Goal: Information Seeking & Learning: Learn about a topic

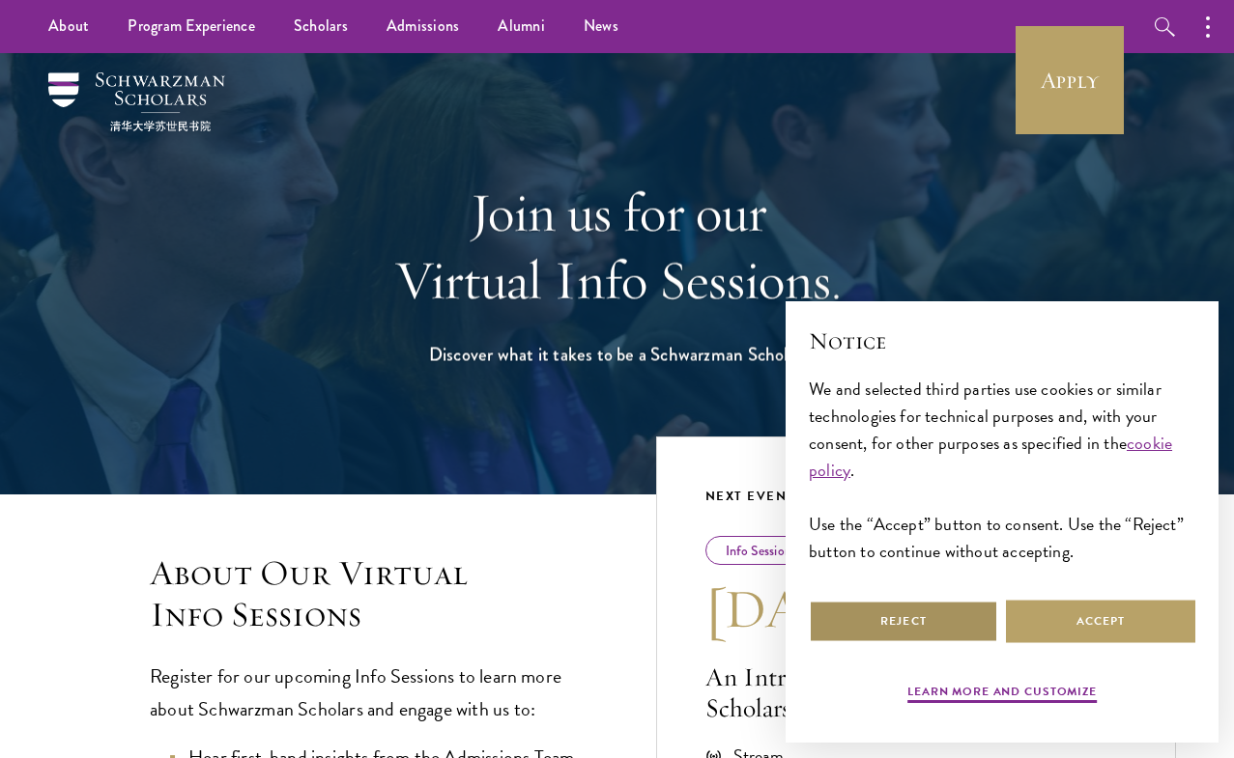
click at [902, 616] on button "Reject" at bounding box center [903, 621] width 189 height 43
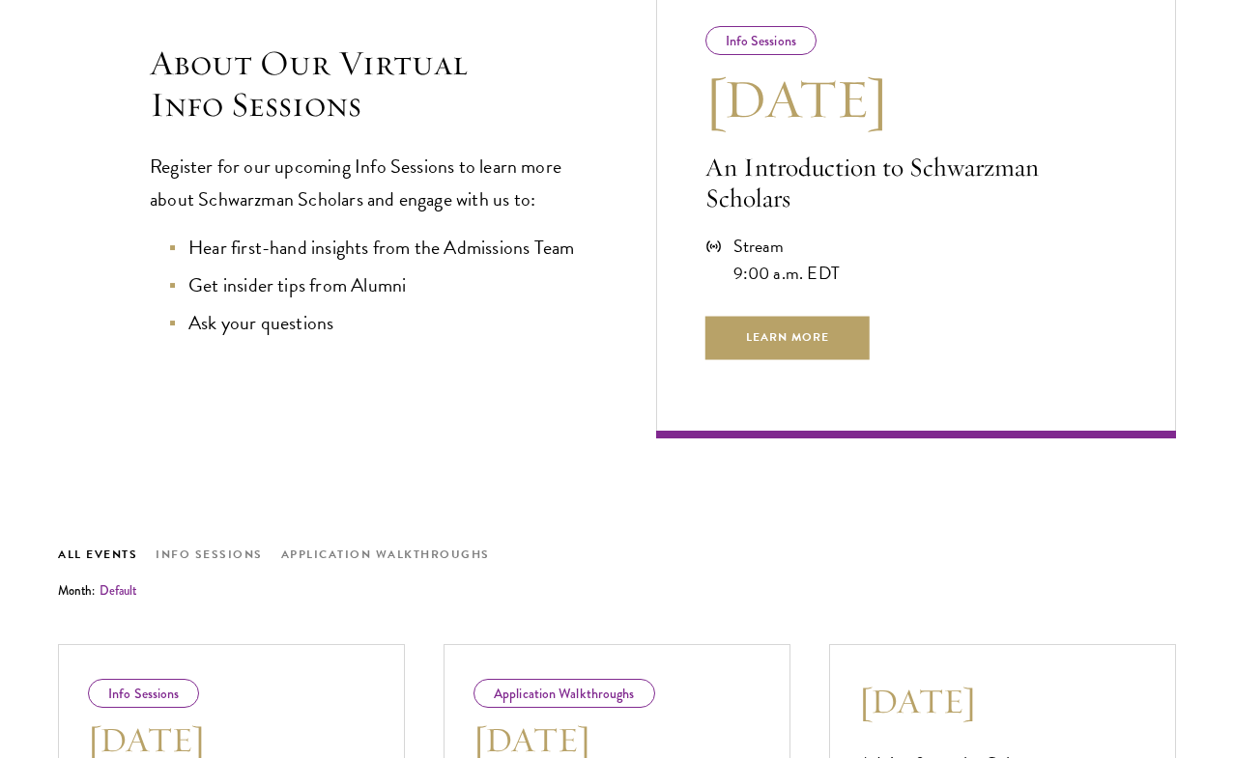
scroll to position [526, 0]
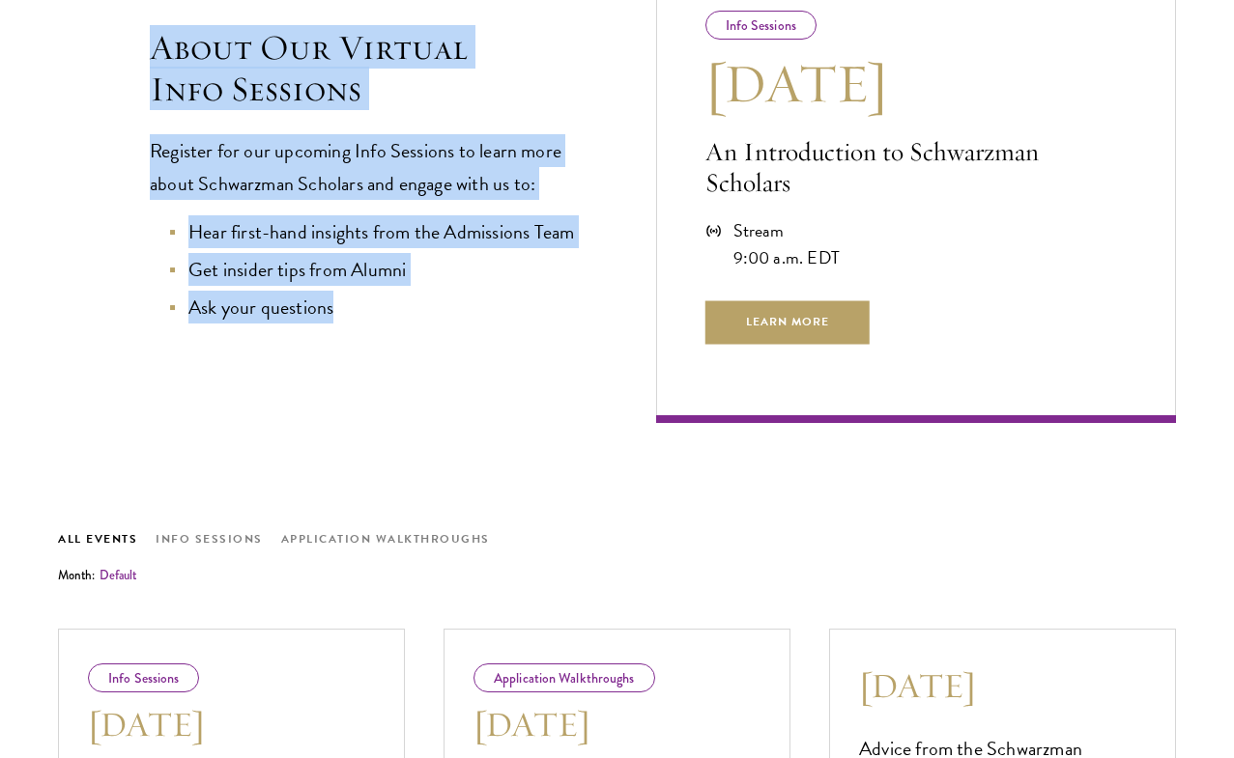
drag, startPoint x: 354, startPoint y: 475, endPoint x: 192, endPoint y: 44, distance: 460.1
click at [192, 44] on div "About Our Virtual Info Sessions Register for our upcoming Info Sessions to lear…" at bounding box center [318, 225] width 521 height 396
click at [192, 44] on h3 "About Our Virtual Info Sessions" at bounding box center [364, 68] width 429 height 83
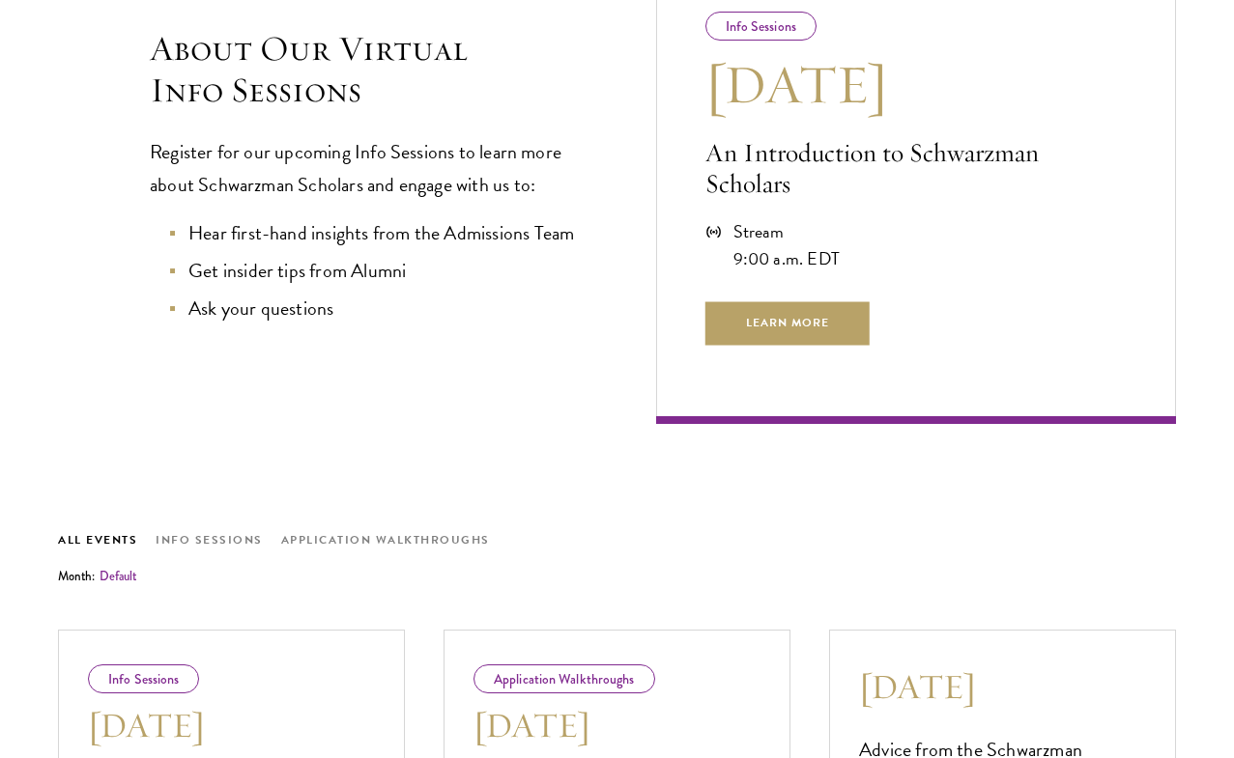
scroll to position [541, 0]
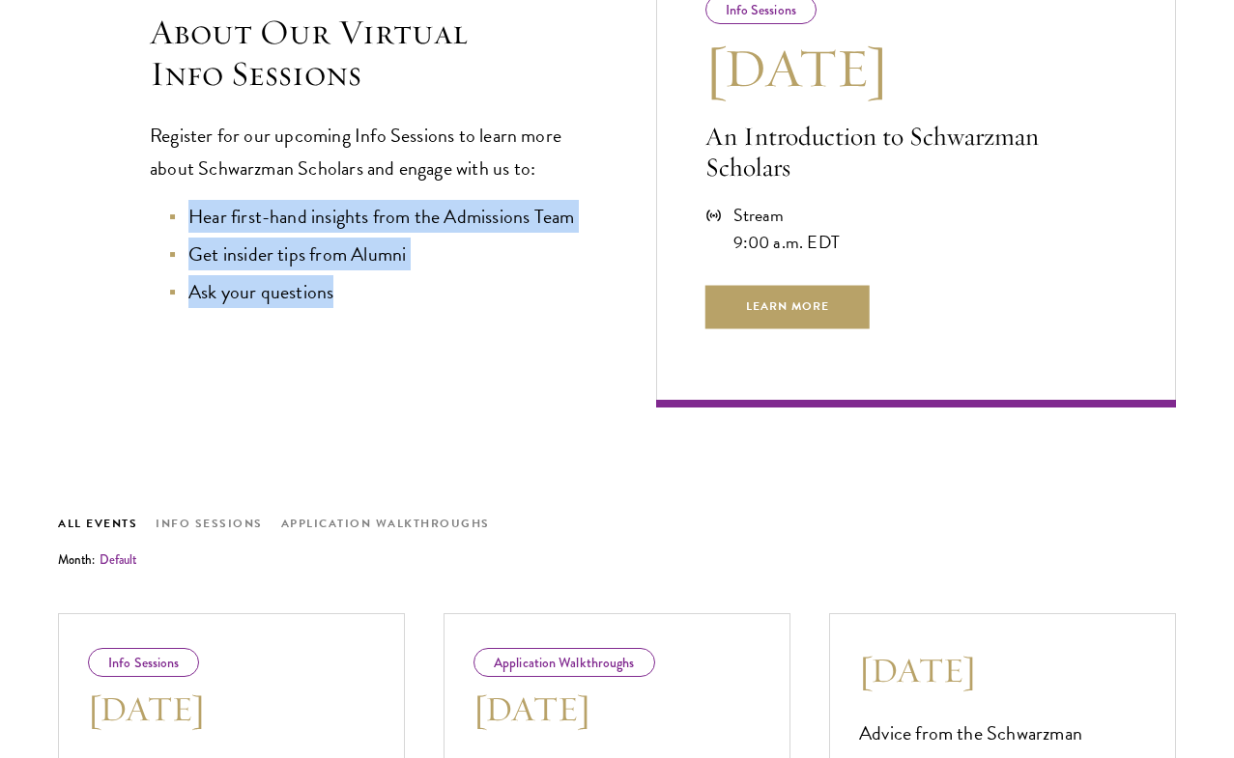
drag, startPoint x: 387, startPoint y: 481, endPoint x: 218, endPoint y: 375, distance: 199.7
click at [218, 308] on ul "Hear first-hand insights from the Admissions Team Get insider tips from Alumni …" at bounding box center [364, 254] width 429 height 108
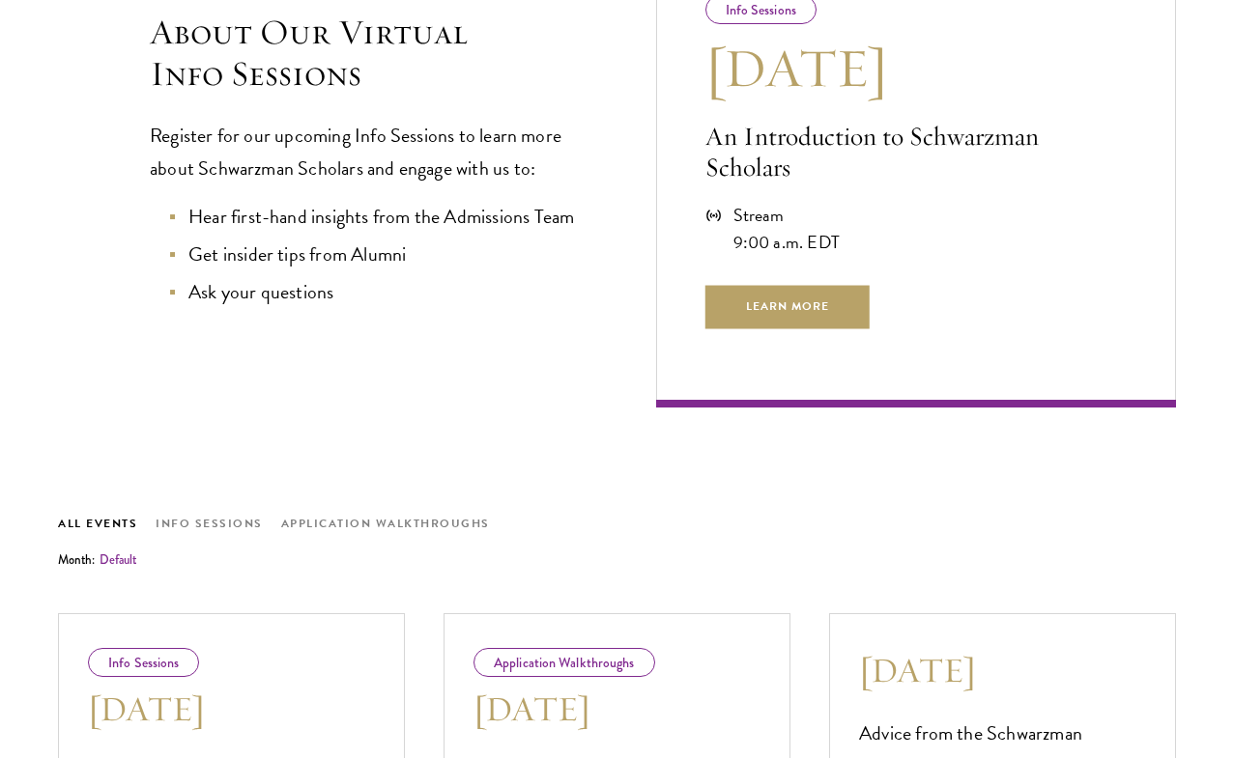
click at [221, 233] on li "Hear first-hand insights from the Admissions Team" at bounding box center [374, 216] width 410 height 33
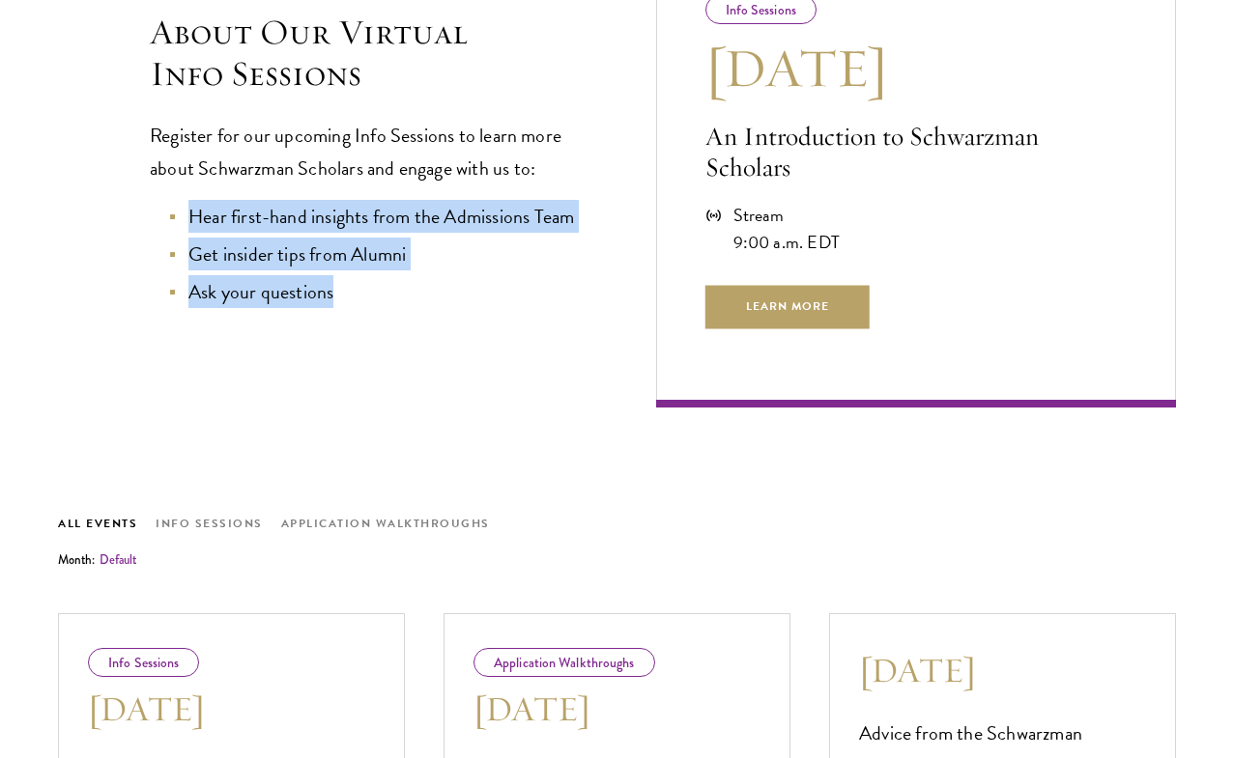
drag, startPoint x: 237, startPoint y: 376, endPoint x: 449, endPoint y: 487, distance: 239.8
click at [449, 308] on ul "Hear first-hand insights from the Admissions Team Get insider tips from Alumni …" at bounding box center [364, 254] width 429 height 108
click at [449, 308] on li "Ask your questions" at bounding box center [374, 291] width 410 height 33
drag, startPoint x: 393, startPoint y: 499, endPoint x: 210, endPoint y: 357, distance: 231.5
click at [210, 308] on ul "Hear first-hand insights from the Admissions Team Get insider tips from Alumni …" at bounding box center [364, 254] width 429 height 108
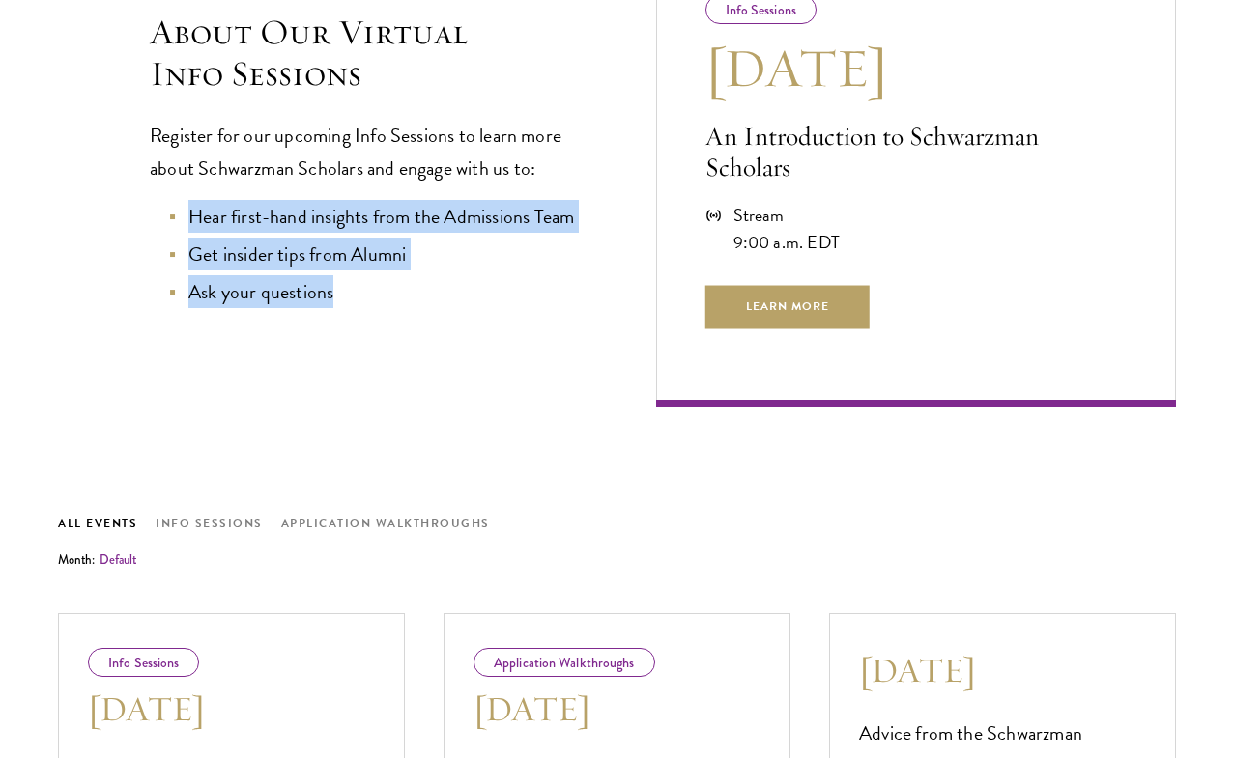
click at [210, 233] on li "Hear first-hand insights from the Admissions Team" at bounding box center [374, 216] width 410 height 33
drag, startPoint x: 137, startPoint y: 363, endPoint x: 434, endPoint y: 502, distance: 327.6
click at [434, 408] on div "About Our Virtual Info Sessions Register for our upcoming Info Sessions to lear…" at bounding box center [318, 210] width 521 height 396
click at [434, 308] on li "Ask your questions" at bounding box center [374, 291] width 410 height 33
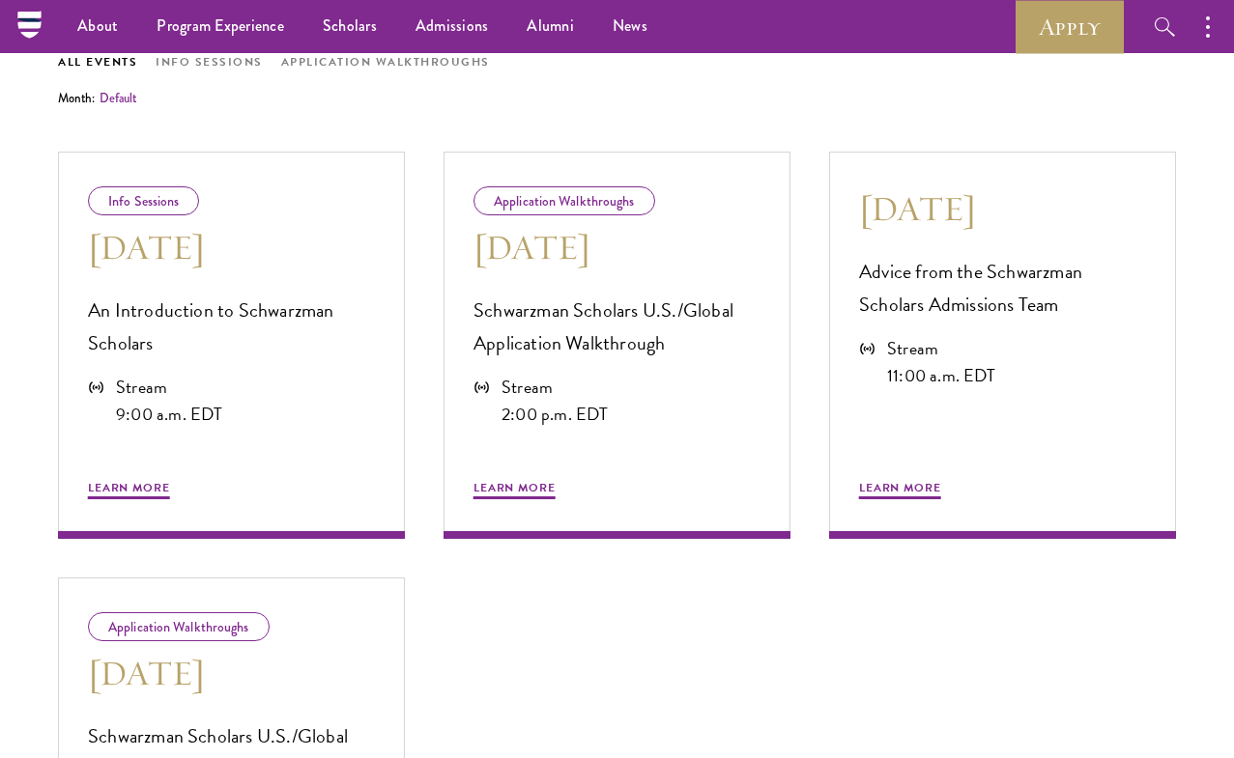
scroll to position [645, 0]
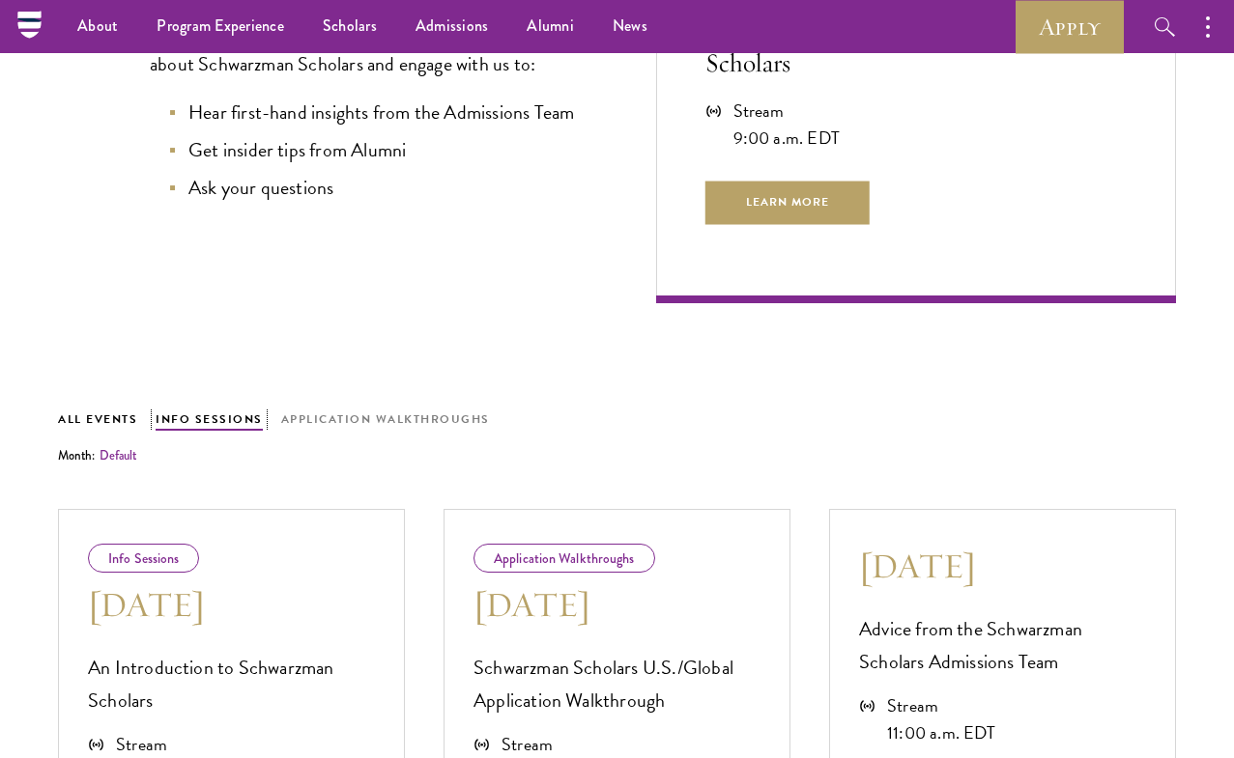
click at [235, 431] on button "Info Sessions" at bounding box center [209, 420] width 107 height 21
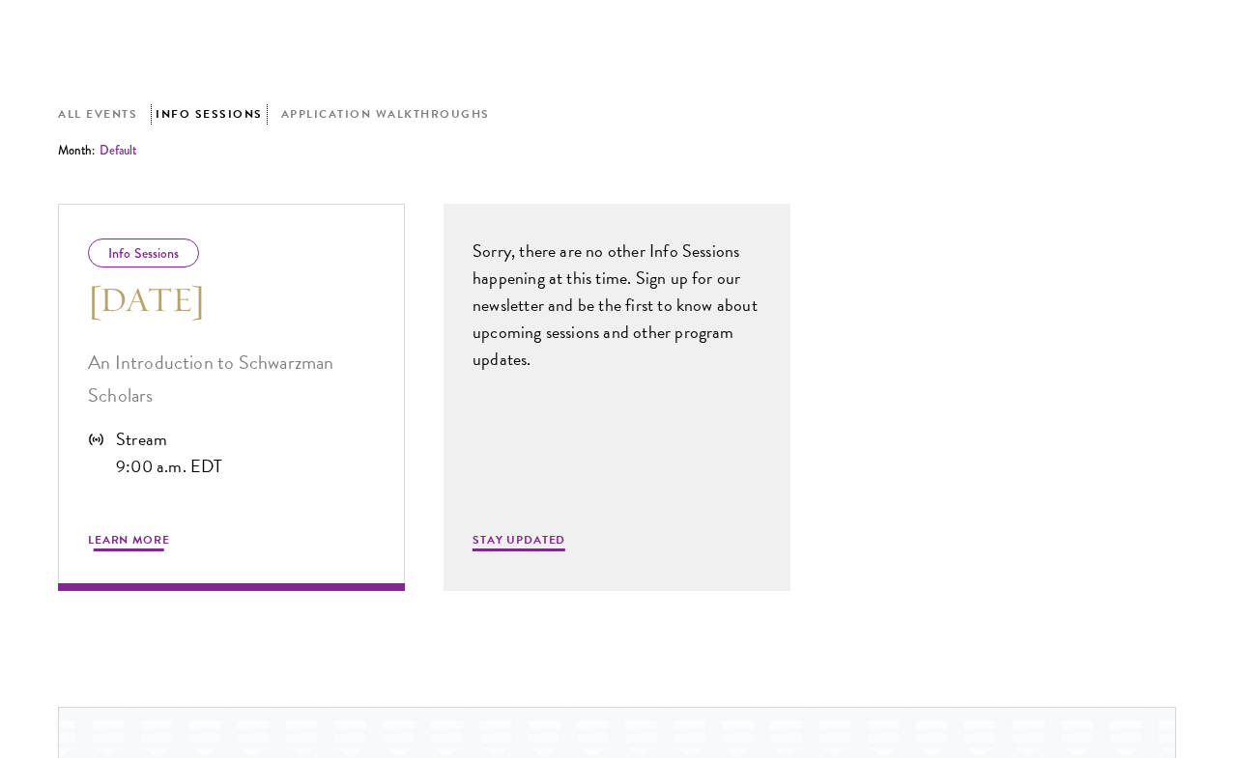
scroll to position [981, 0]
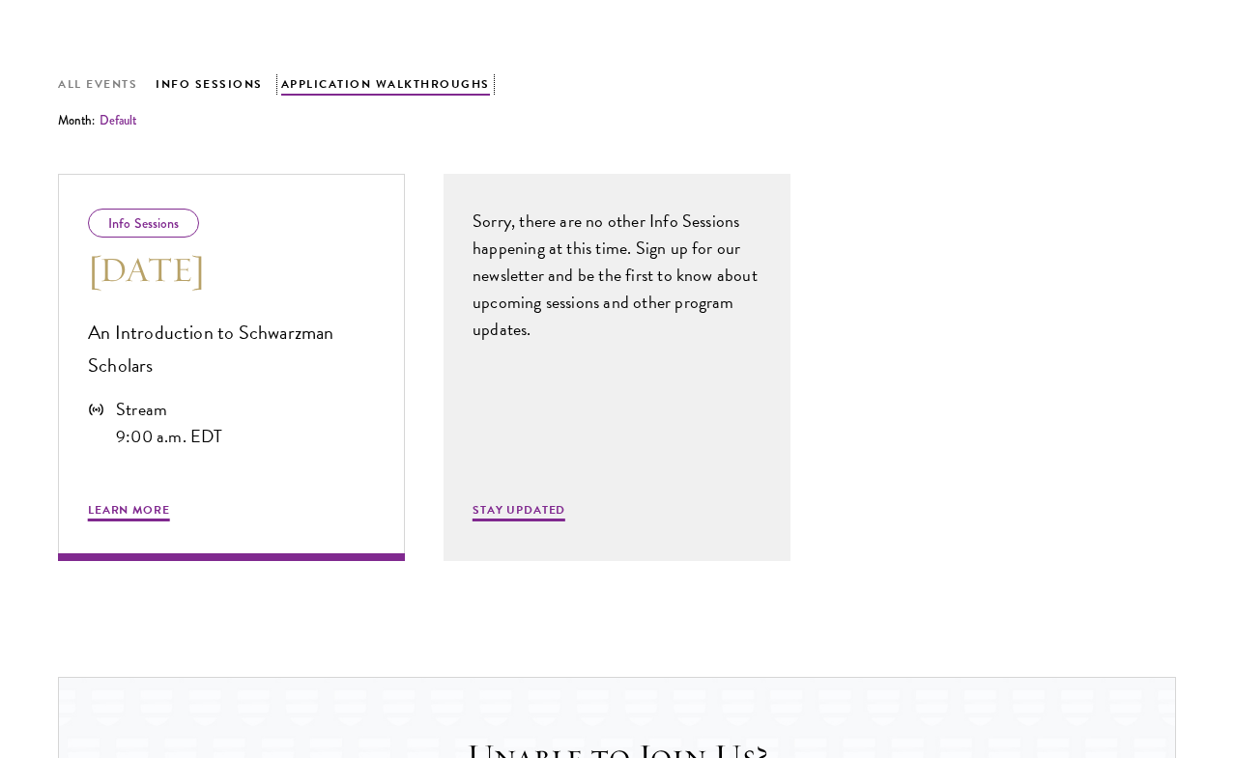
click at [432, 96] on button "Application Walkthroughs" at bounding box center [385, 84] width 209 height 21
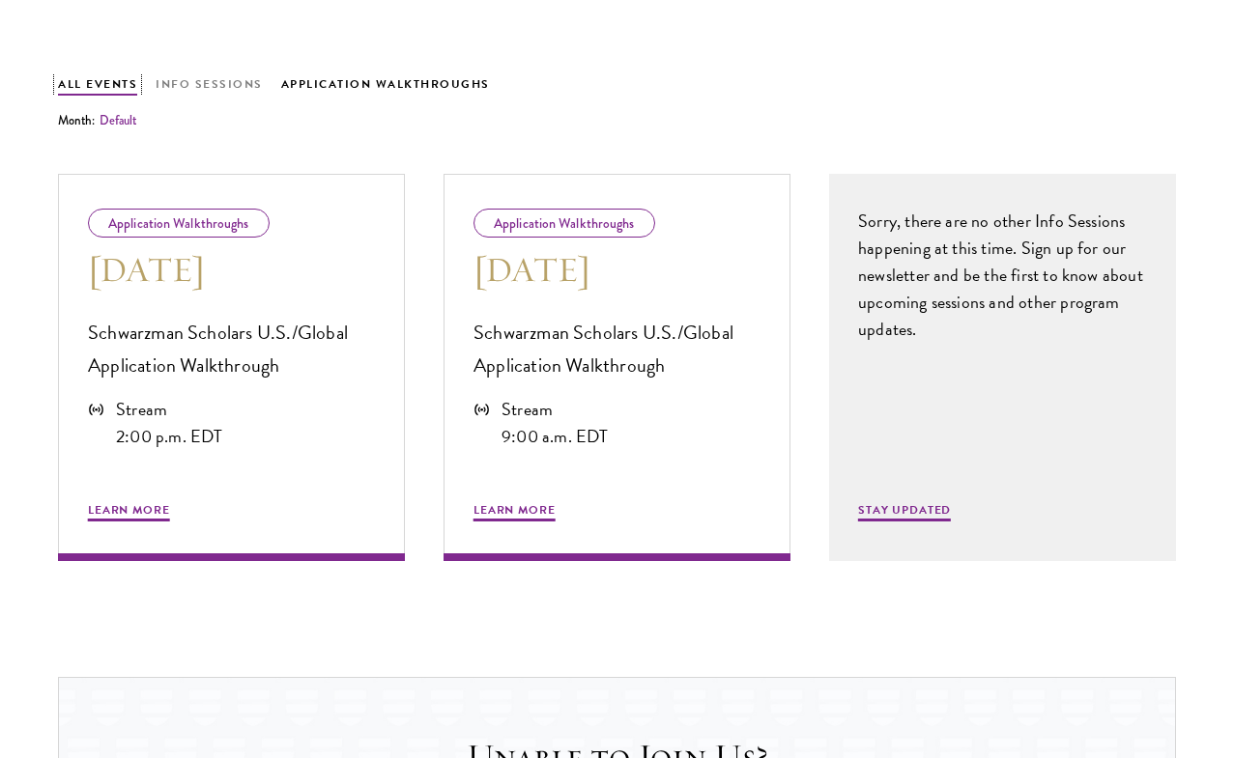
click at [137, 96] on button "All Events" at bounding box center [97, 84] width 79 height 21
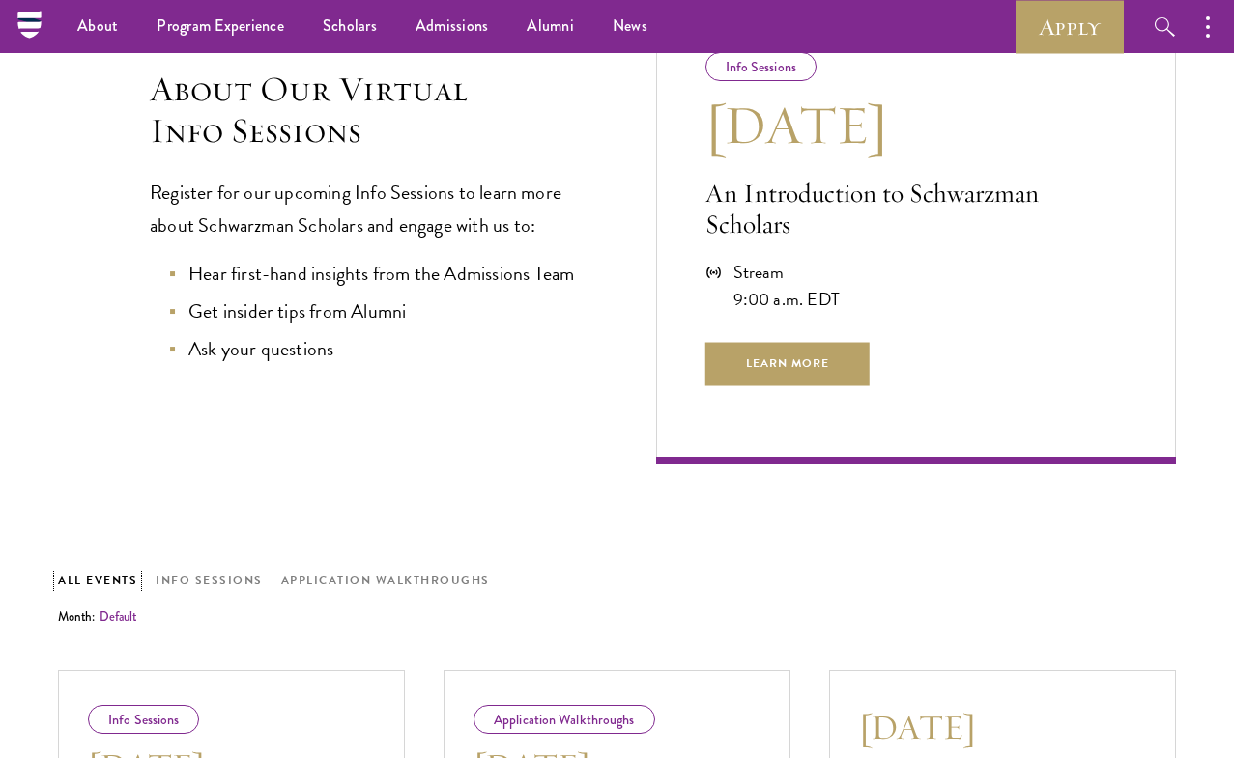
scroll to position [968, 0]
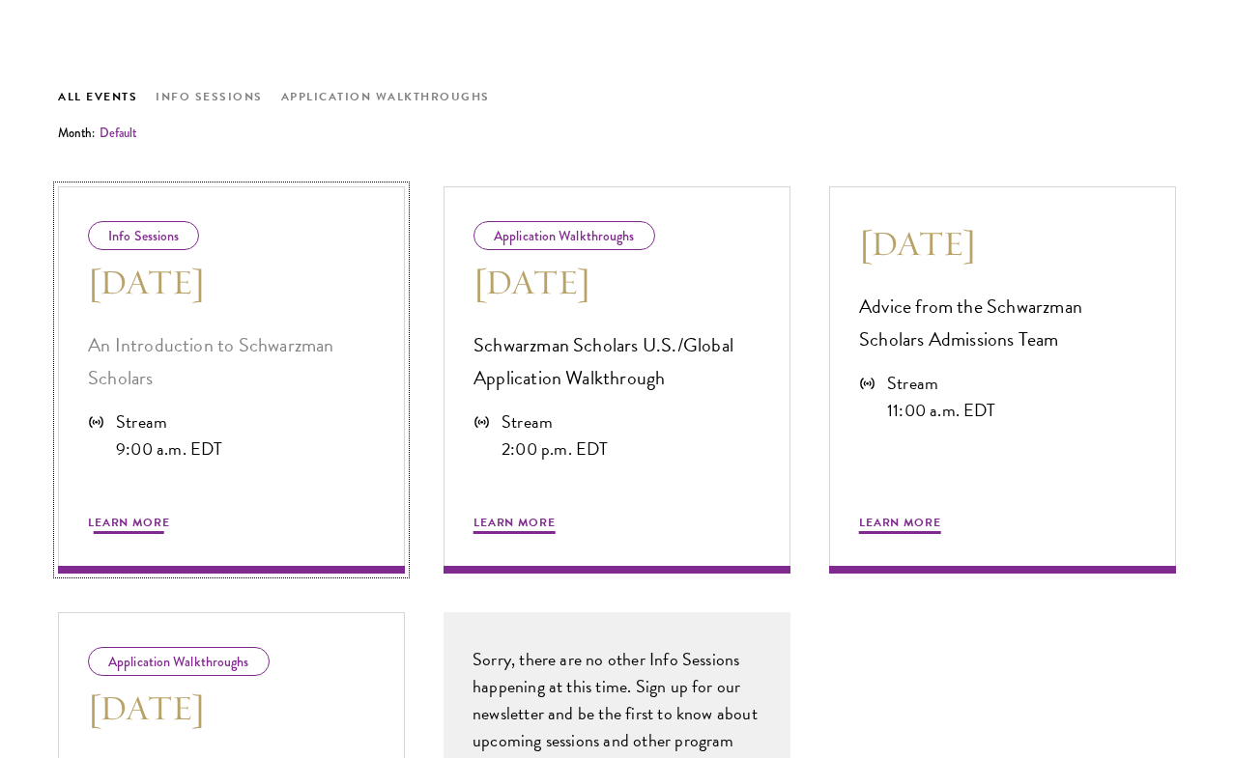
click at [170, 537] on span "Learn More" at bounding box center [129, 525] width 82 height 23
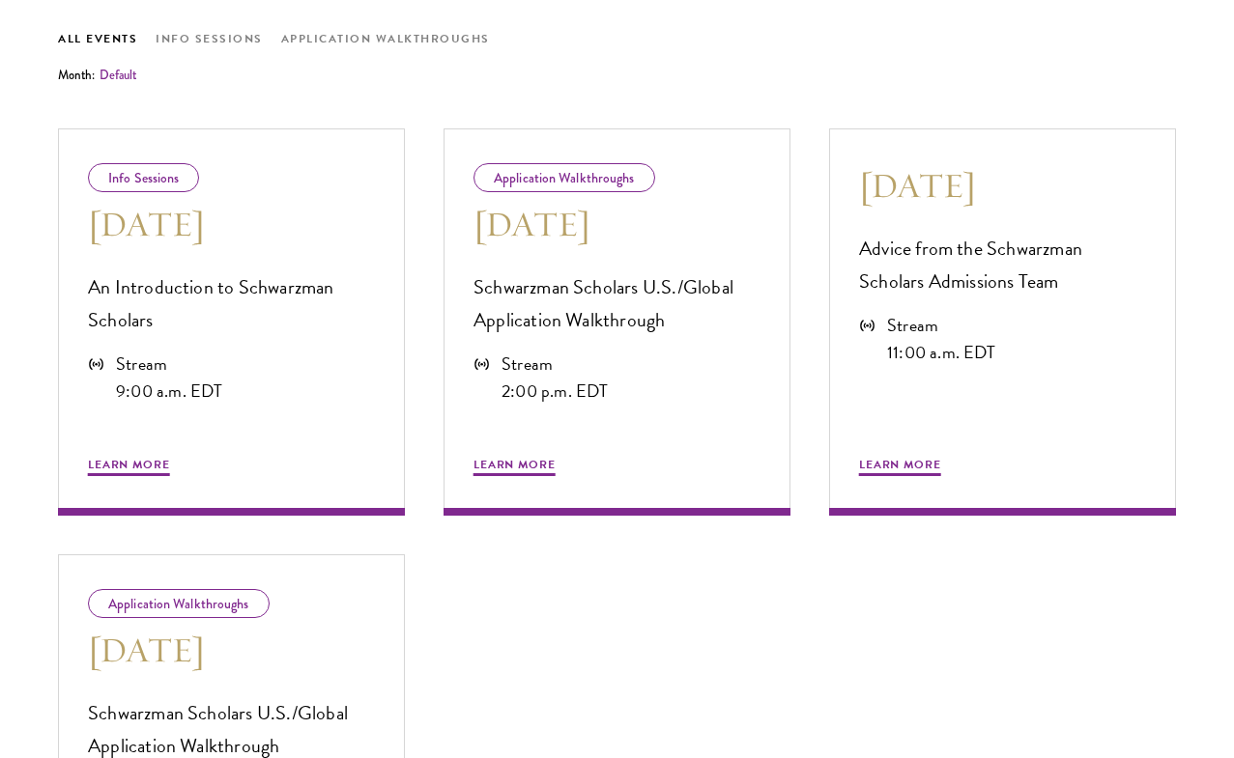
scroll to position [1074, 0]
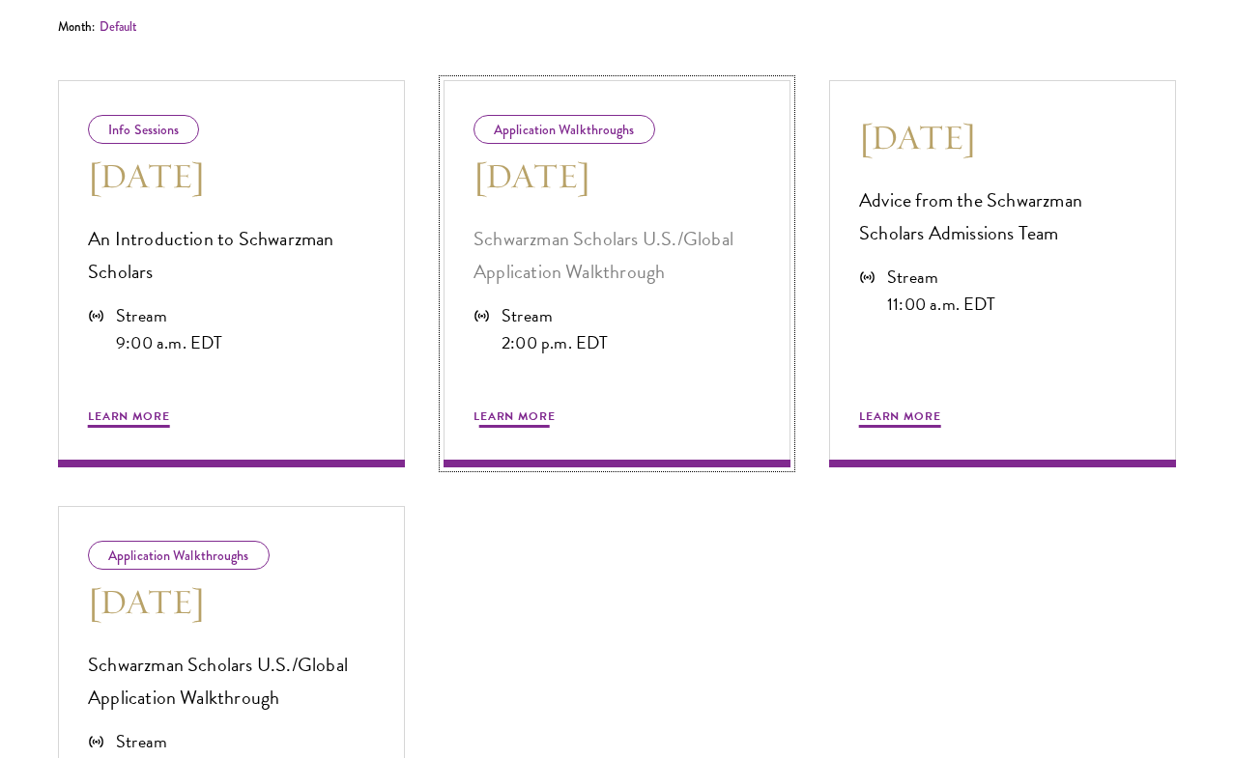
click at [623, 288] on p "Schwarzman Scholars U.S./Global Application Walkthrough" at bounding box center [616, 255] width 287 height 66
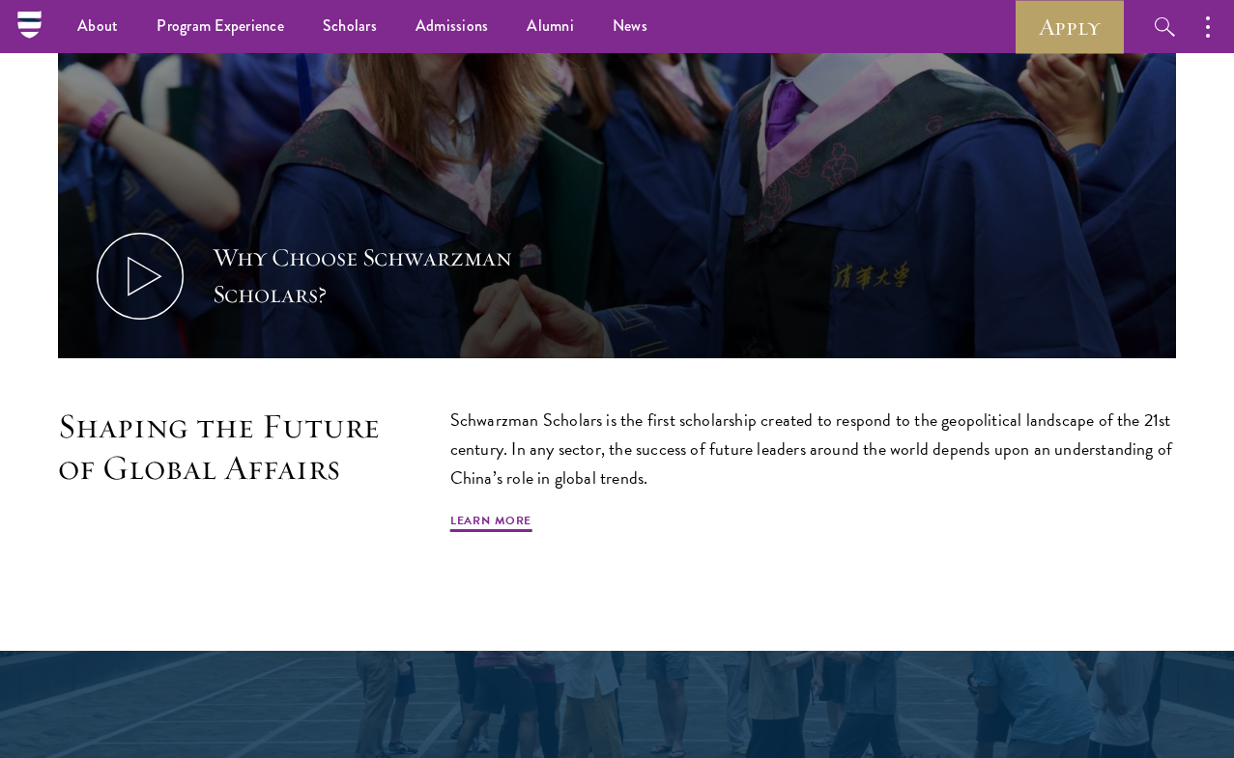
scroll to position [889, 0]
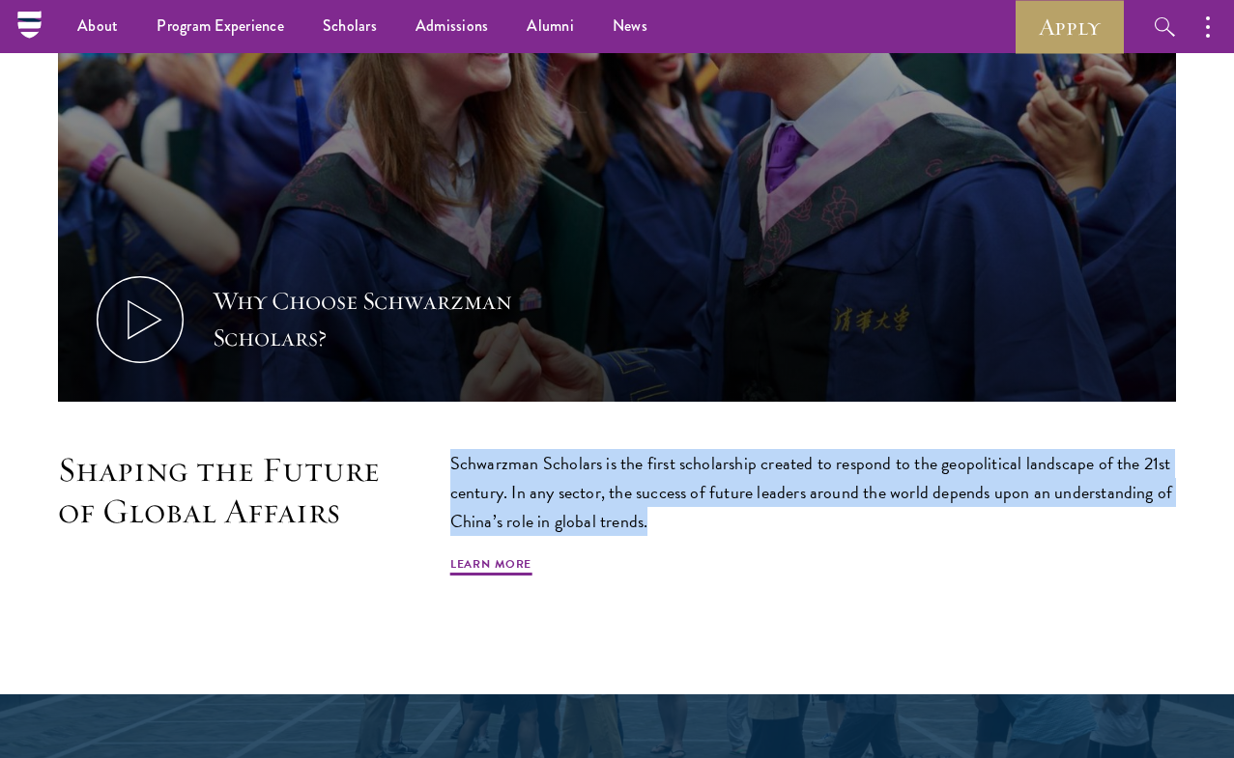
drag, startPoint x: 501, startPoint y: 436, endPoint x: 1055, endPoint y: 499, distance: 557.1
click at [1055, 499] on p "Schwarzman Scholars is the first scholarship created to respond to the geopolit…" at bounding box center [813, 492] width 726 height 87
click at [1056, 499] on p "Schwarzman Scholars is the first scholarship created to respond to the geopolit…" at bounding box center [813, 492] width 726 height 87
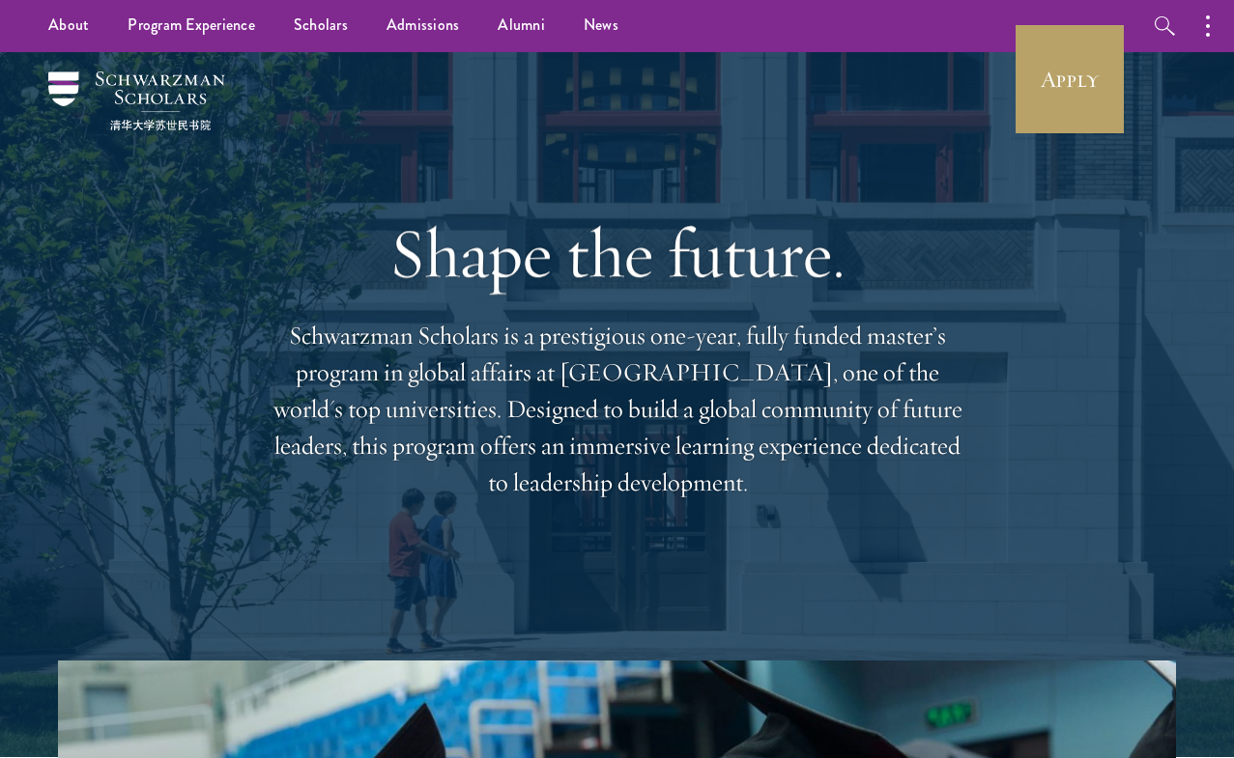
scroll to position [0, 0]
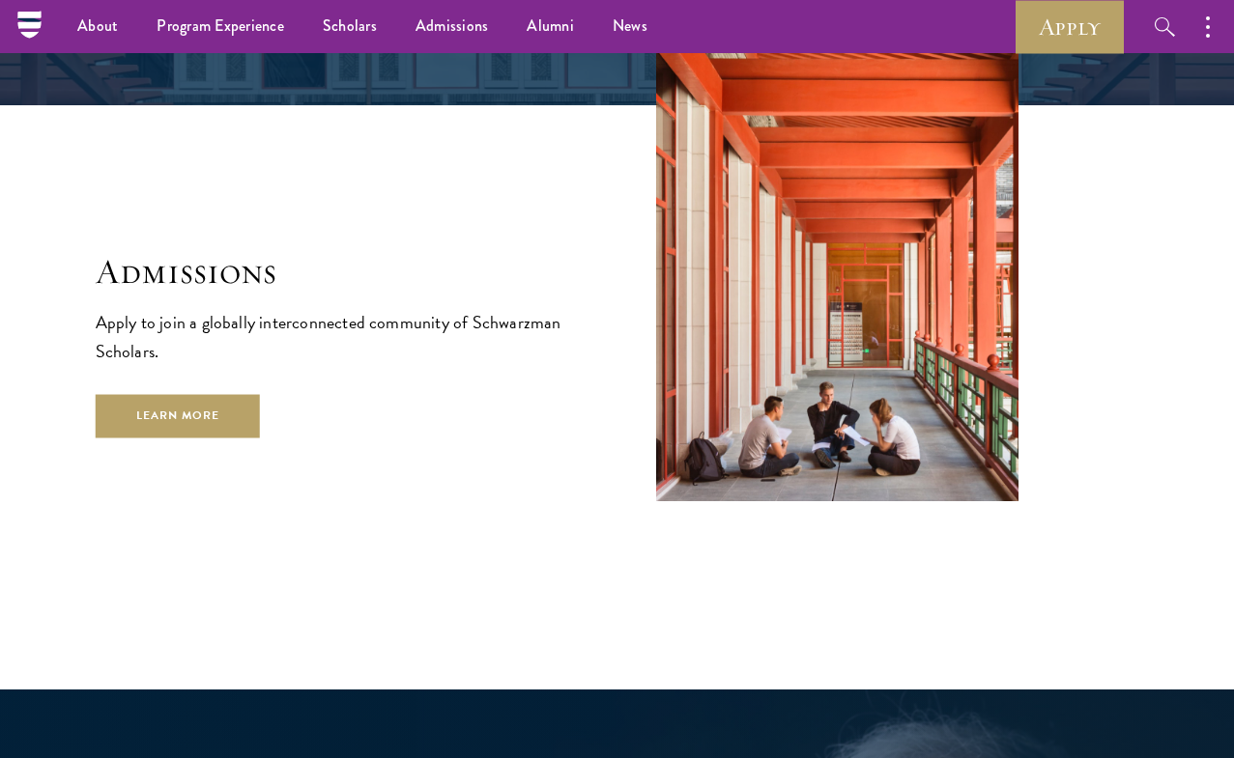
scroll to position [3015, 0]
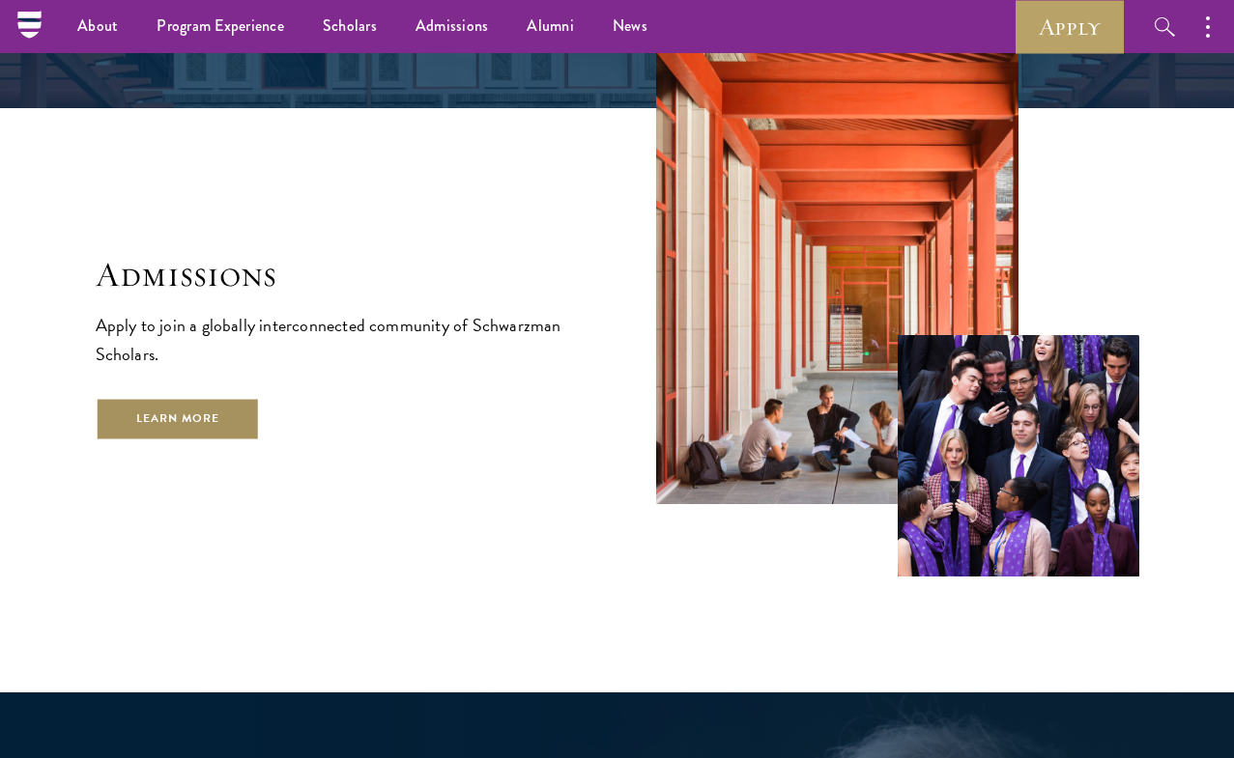
click at [261, 424] on link "Learn More" at bounding box center [178, 419] width 165 height 43
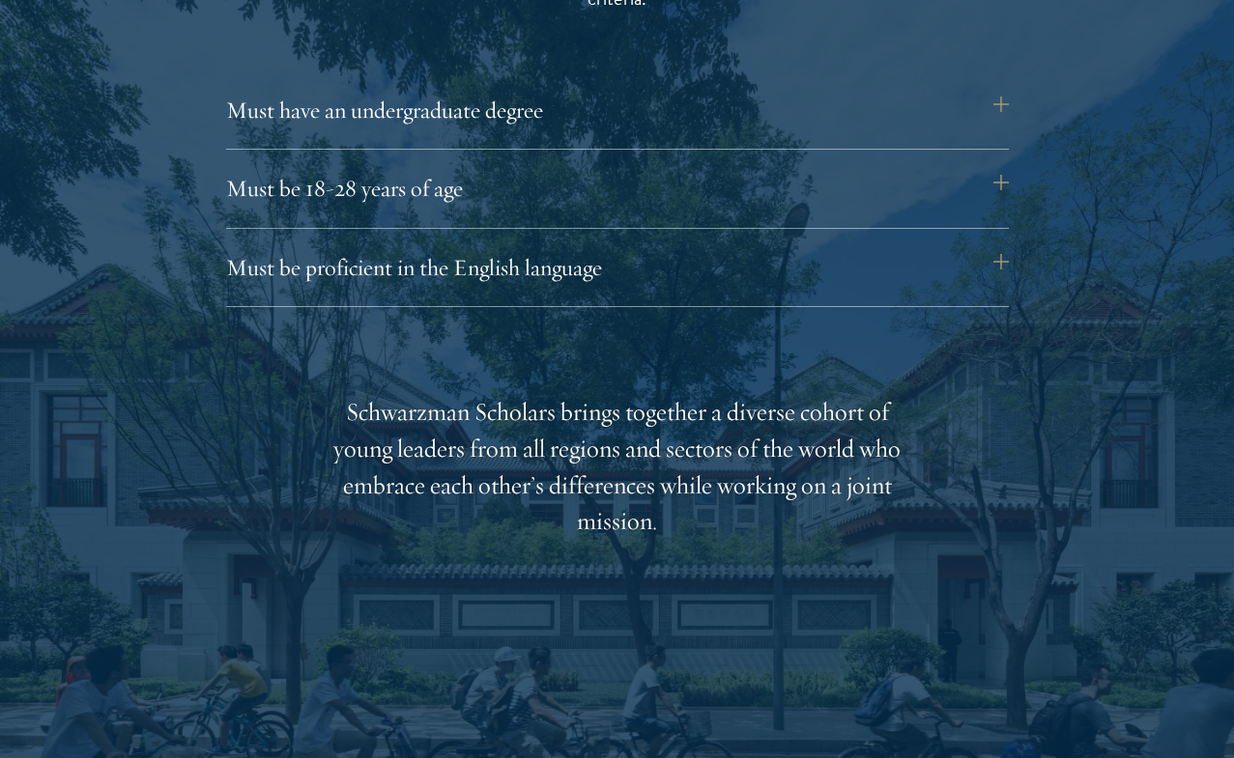
scroll to position [2415, 0]
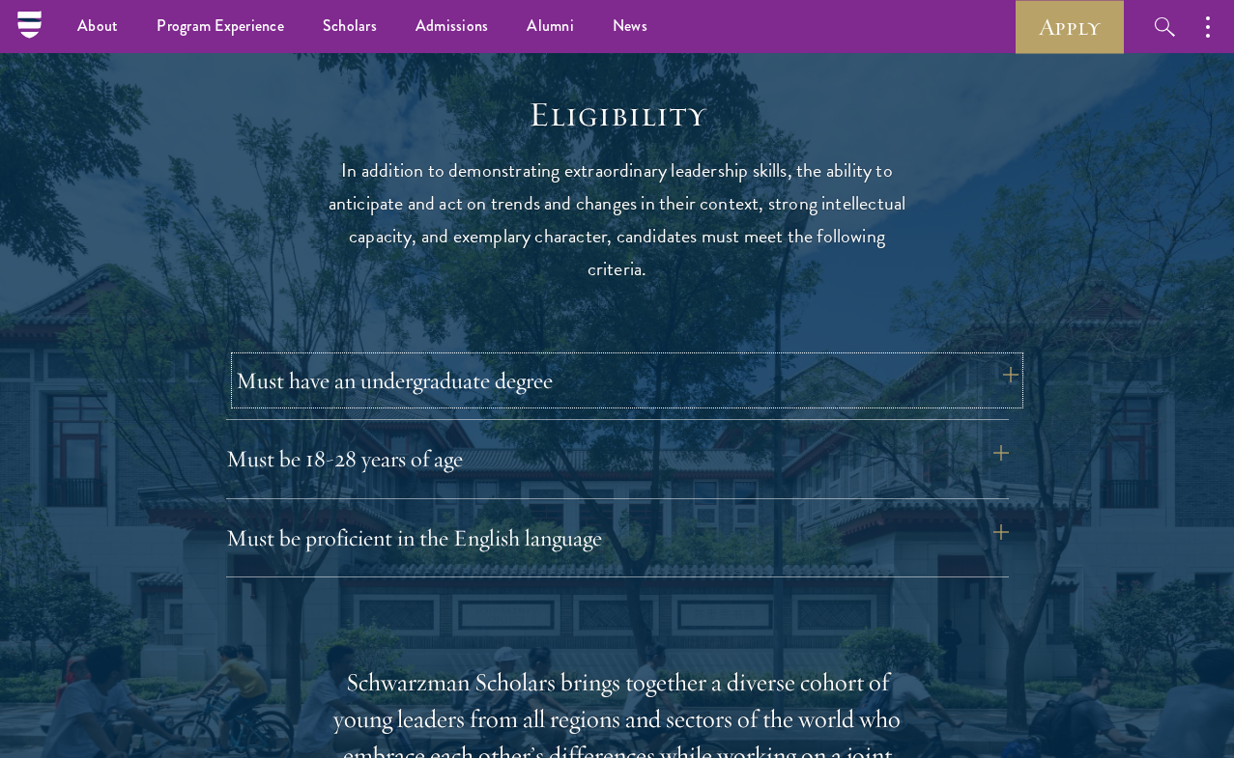
click at [537, 384] on button "Must have an undergraduate degree" at bounding box center [627, 380] width 783 height 46
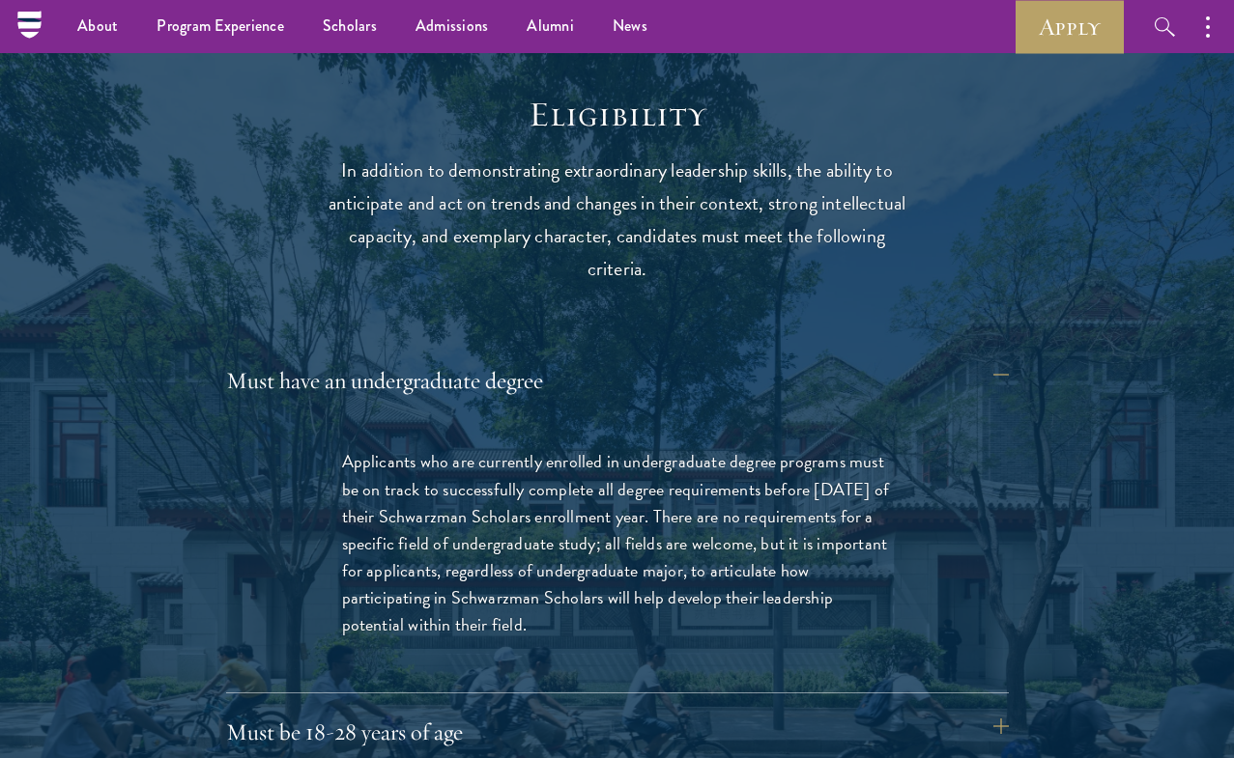
drag, startPoint x: 434, startPoint y: 445, endPoint x: 722, endPoint y: 601, distance: 327.2
click at [722, 601] on p "Applicants who are currently enrolled in undergraduate degree programs must be …" at bounding box center [617, 543] width 551 height 190
drag, startPoint x: 692, startPoint y: 617, endPoint x: 304, endPoint y: 421, distance: 434.2
click at [304, 421] on div "Applicants who are currently enrolled in undergraduate degree programs must be …" at bounding box center [617, 553] width 667 height 268
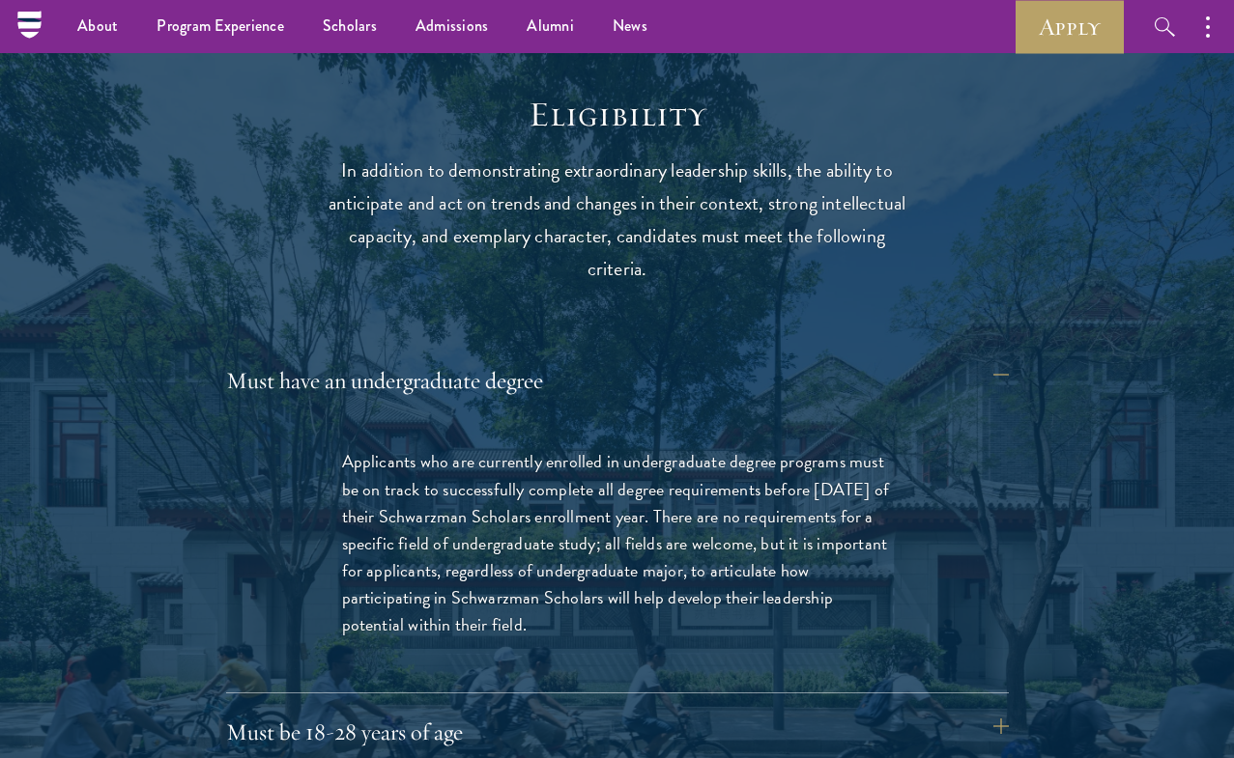
click at [355, 448] on p "Applicants who are currently enrolled in undergraduate degree programs must be …" at bounding box center [617, 543] width 551 height 190
drag, startPoint x: 348, startPoint y: 437, endPoint x: 785, endPoint y: 609, distance: 469.3
click at [785, 609] on p "Applicants who are currently enrolled in undergraduate degree programs must be …" at bounding box center [617, 543] width 551 height 190
click at [784, 609] on p "Applicants who are currently enrolled in undergraduate degree programs must be …" at bounding box center [617, 543] width 551 height 190
drag, startPoint x: 648, startPoint y: 581, endPoint x: 341, endPoint y: 445, distance: 335.7
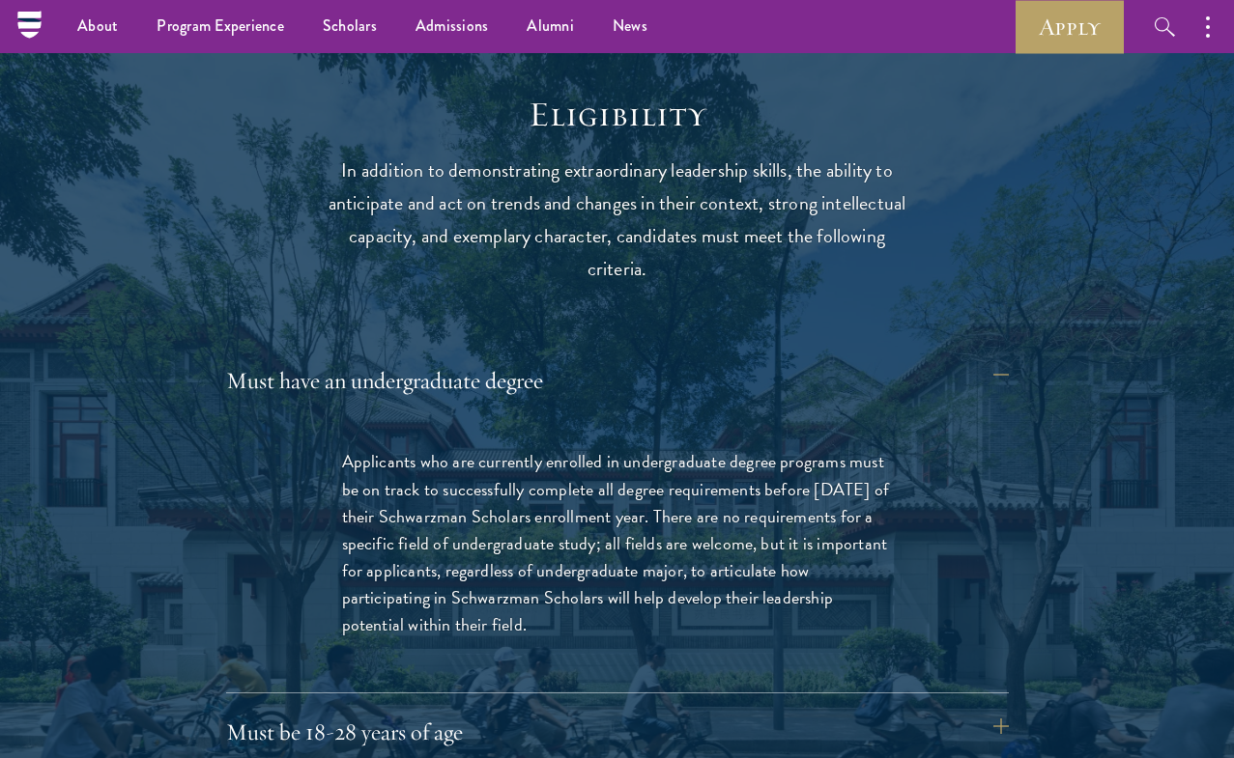
click at [342, 448] on p "Applicants who are currently enrolled in undergraduate degree programs must be …" at bounding box center [617, 543] width 551 height 190
drag, startPoint x: 381, startPoint y: 463, endPoint x: 813, endPoint y: 605, distance: 455.5
click at [815, 604] on p "Applicants who are currently enrolled in undergraduate degree programs must be …" at bounding box center [617, 543] width 551 height 190
click at [813, 606] on p "Applicants who are currently enrolled in undergraduate degree programs must be …" at bounding box center [617, 543] width 551 height 190
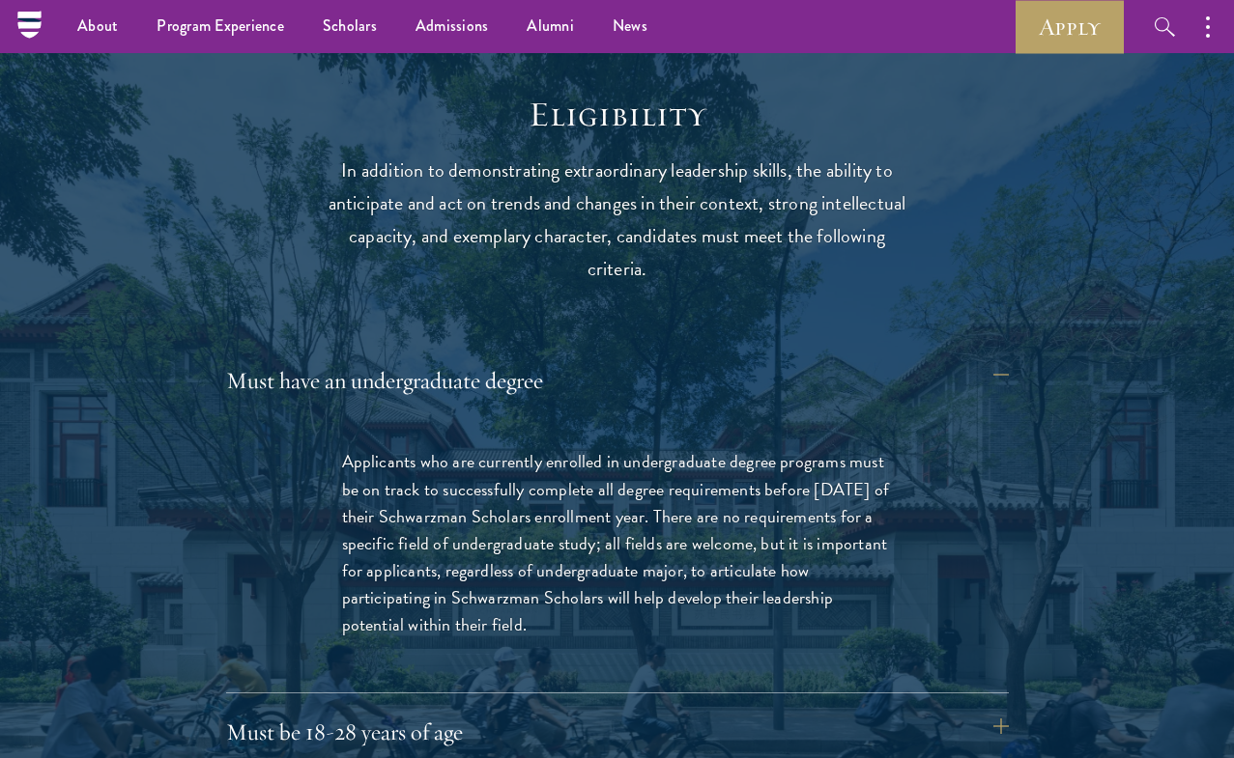
drag, startPoint x: 765, startPoint y: 621, endPoint x: 340, endPoint y: 450, distance: 458.2
click at [342, 450] on p "Applicants who are currently enrolled in undergraduate degree programs must be …" at bounding box center [617, 543] width 551 height 190
drag, startPoint x: 342, startPoint y: 442, endPoint x: 848, endPoint y: 631, distance: 540.2
click at [848, 631] on div "Applicants who are currently enrolled in undergraduate degree programs must be …" at bounding box center [617, 553] width 667 height 268
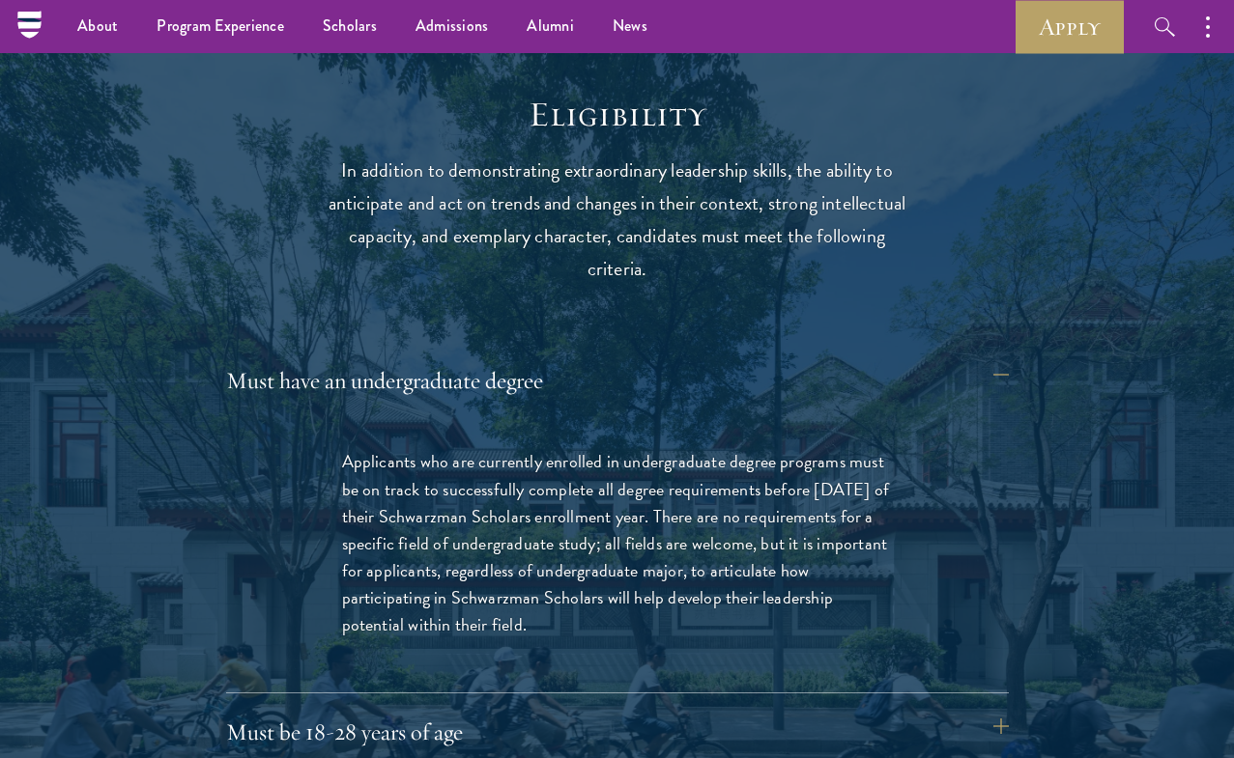
click at [831, 620] on p "Applicants who are currently enrolled in undergraduate degree programs must be …" at bounding box center [617, 543] width 551 height 190
drag, startPoint x: 814, startPoint y: 619, endPoint x: 753, endPoint y: 499, distance: 134.8
click at [753, 499] on p "Applicants who are currently enrolled in undergraduate degree programs must be …" at bounding box center [617, 543] width 551 height 190
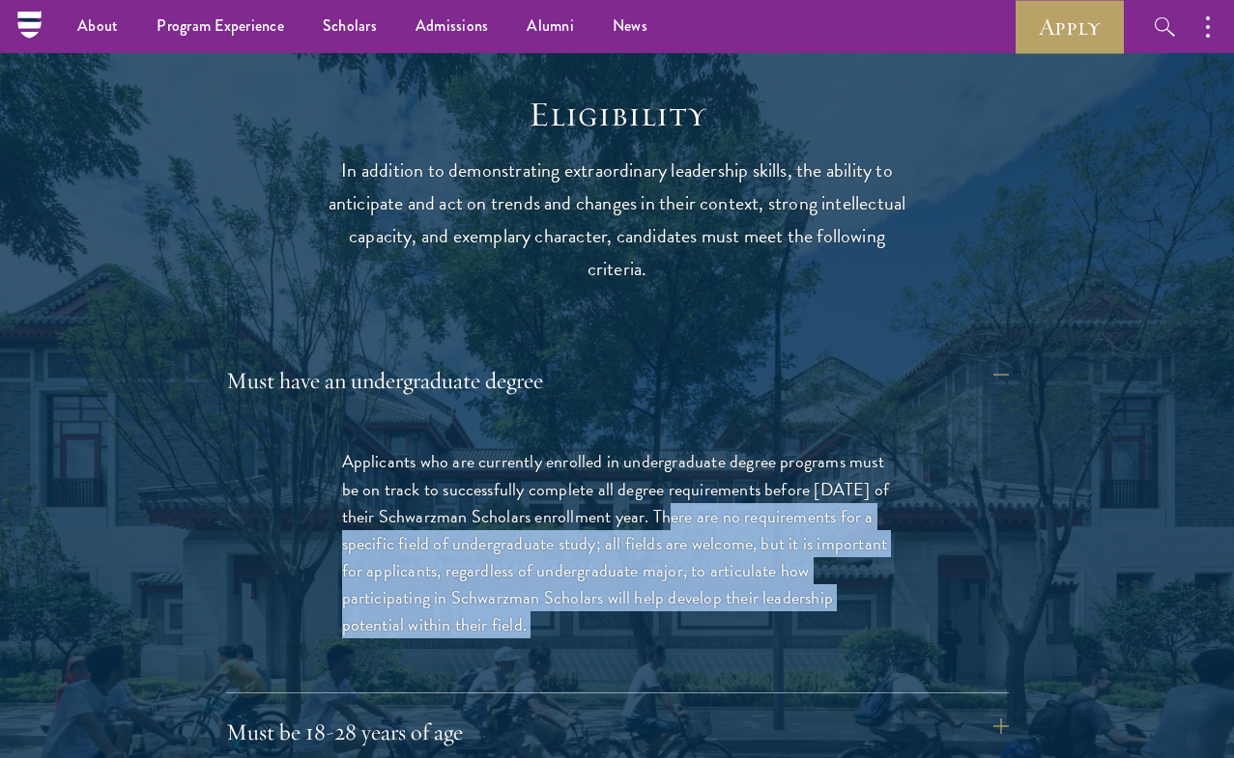
drag, startPoint x: 756, startPoint y: 512, endPoint x: 748, endPoint y: 637, distance: 124.9
click at [748, 637] on div "Applicants who are currently enrolled in undergraduate degree programs must be …" at bounding box center [617, 553] width 667 height 268
click at [748, 636] on div "Applicants who are currently enrolled in undergraduate degree programs must be …" at bounding box center [617, 553] width 667 height 268
drag, startPoint x: 748, startPoint y: 624, endPoint x: 752, endPoint y: 500, distance: 123.7
click at [752, 500] on div "Applicants who are currently enrolled in undergraduate degree programs must be …" at bounding box center [617, 553] width 667 height 268
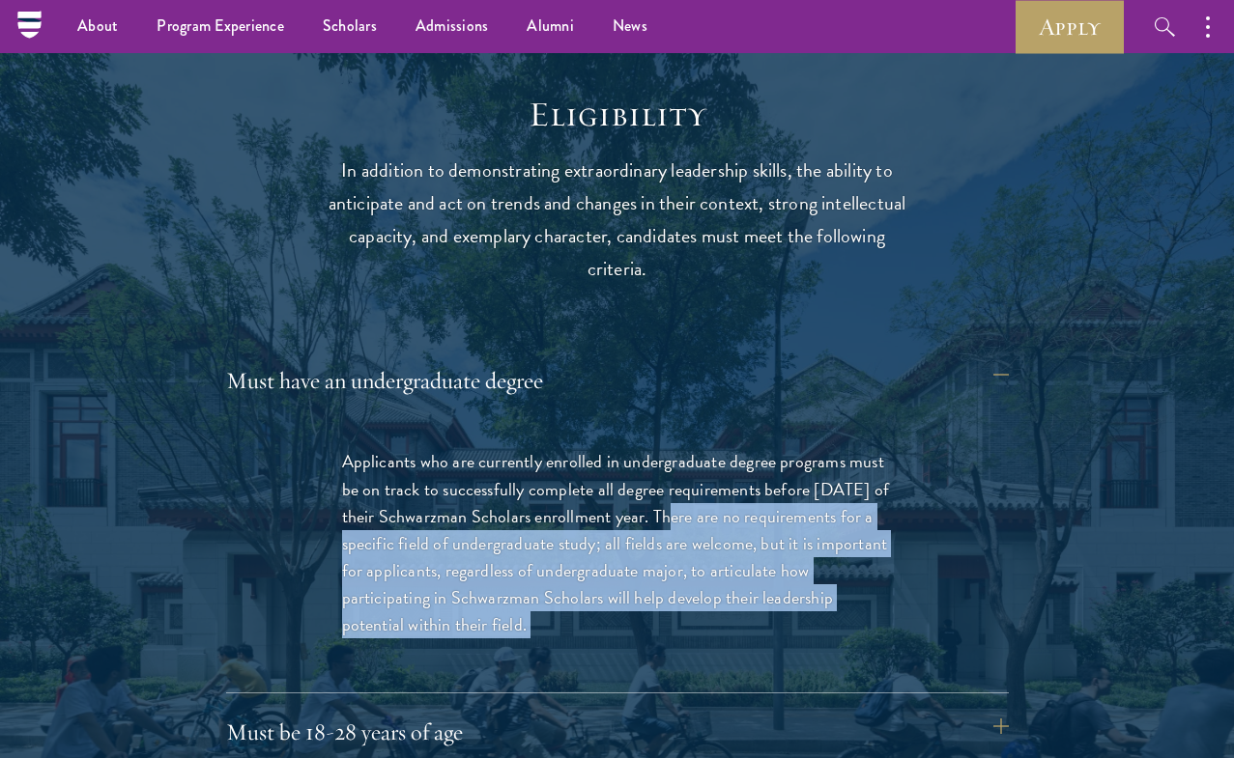
click at [752, 500] on p "Applicants who are currently enrolled in undergraduate degree programs must be …" at bounding box center [617, 543] width 551 height 190
drag, startPoint x: 752, startPoint y: 500, endPoint x: 751, endPoint y: 602, distance: 101.4
click at [751, 602] on p "Applicants who are currently enrolled in undergraduate degree programs must be …" at bounding box center [617, 543] width 551 height 190
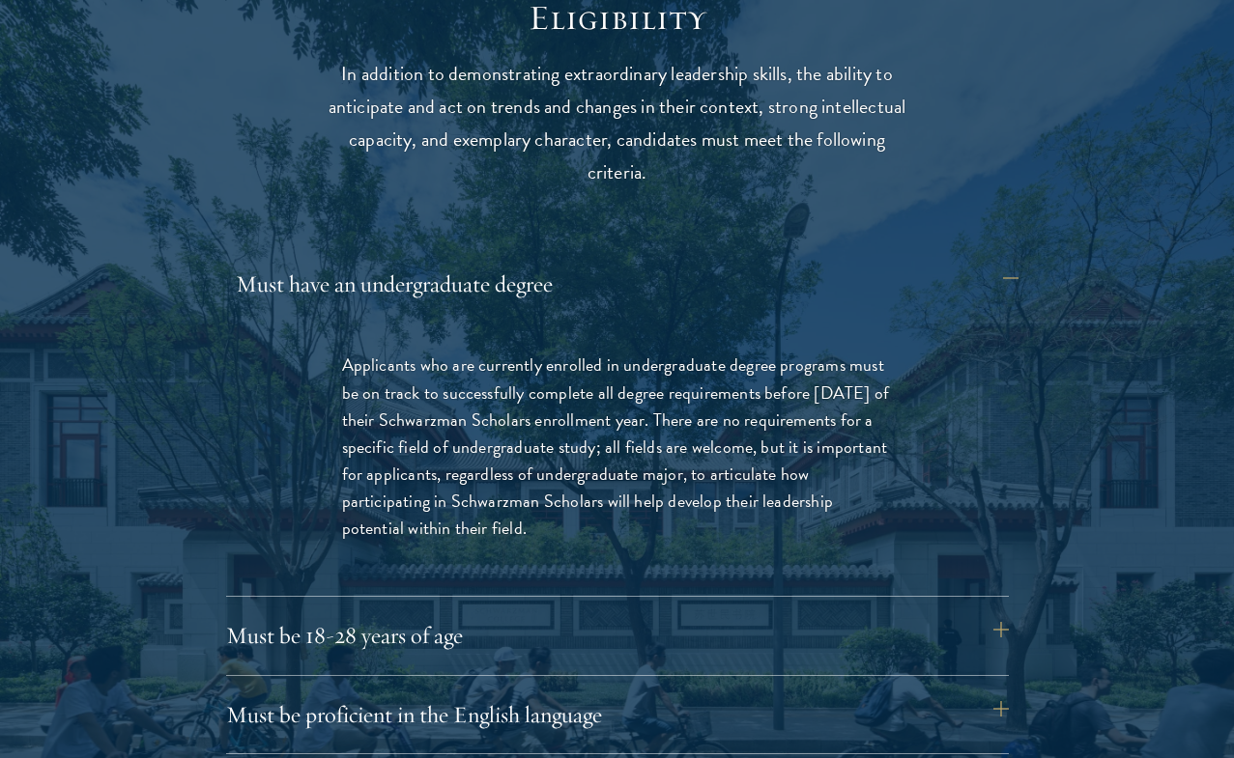
scroll to position [2784, 0]
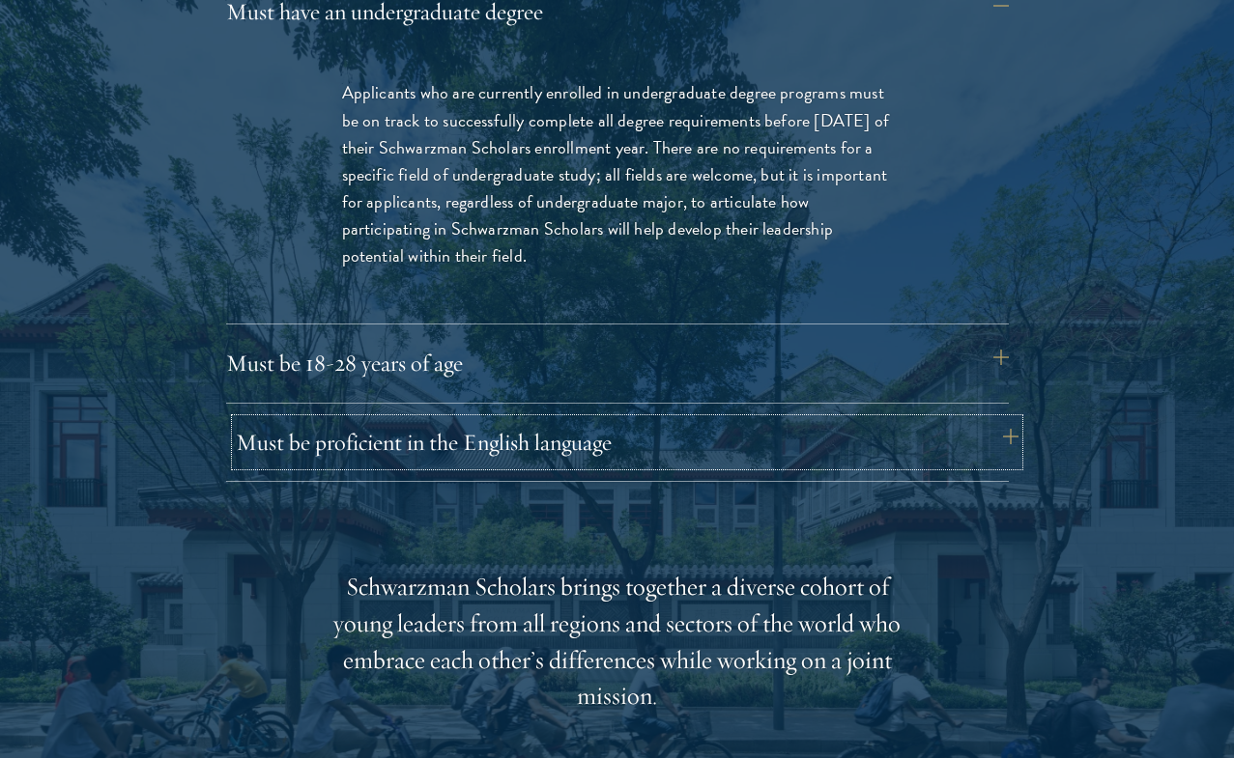
click at [491, 419] on button "Must be proficient in the English language" at bounding box center [627, 442] width 783 height 46
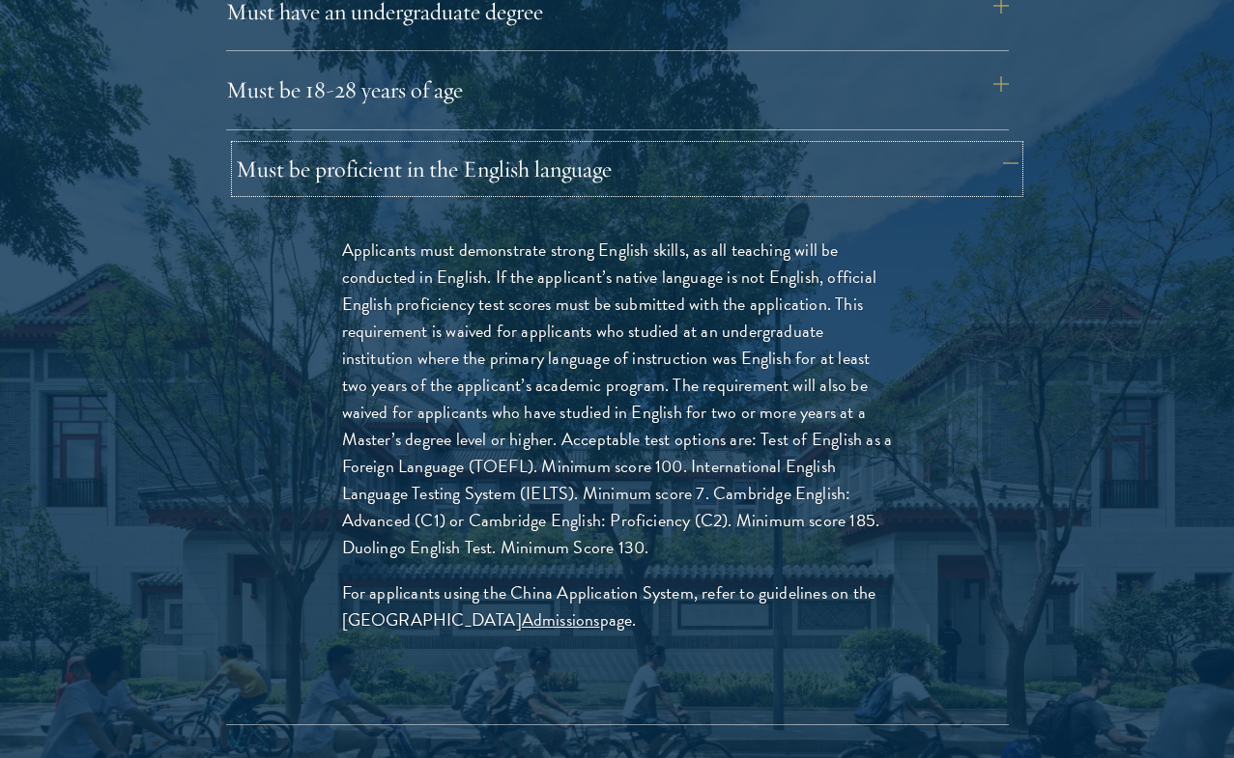
click at [513, 146] on button "Must be proficient in the English language" at bounding box center [627, 169] width 783 height 46
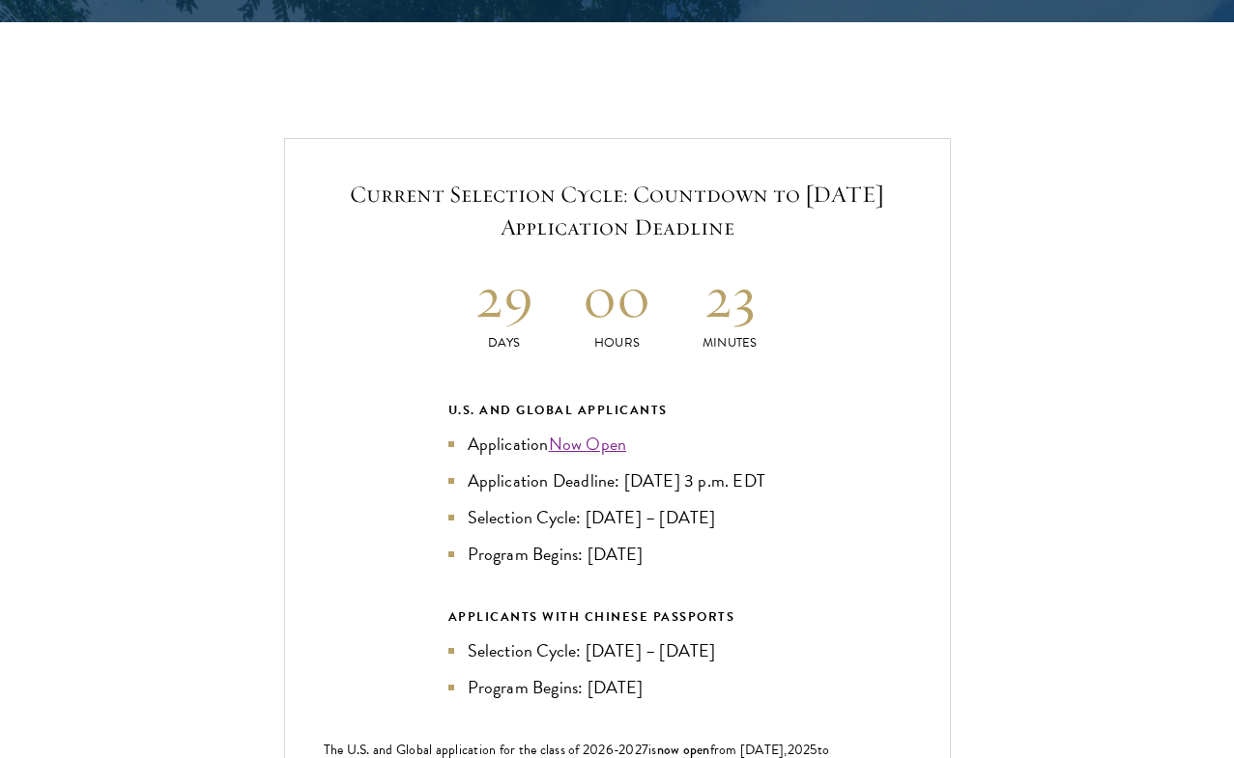
scroll to position [3993, 0]
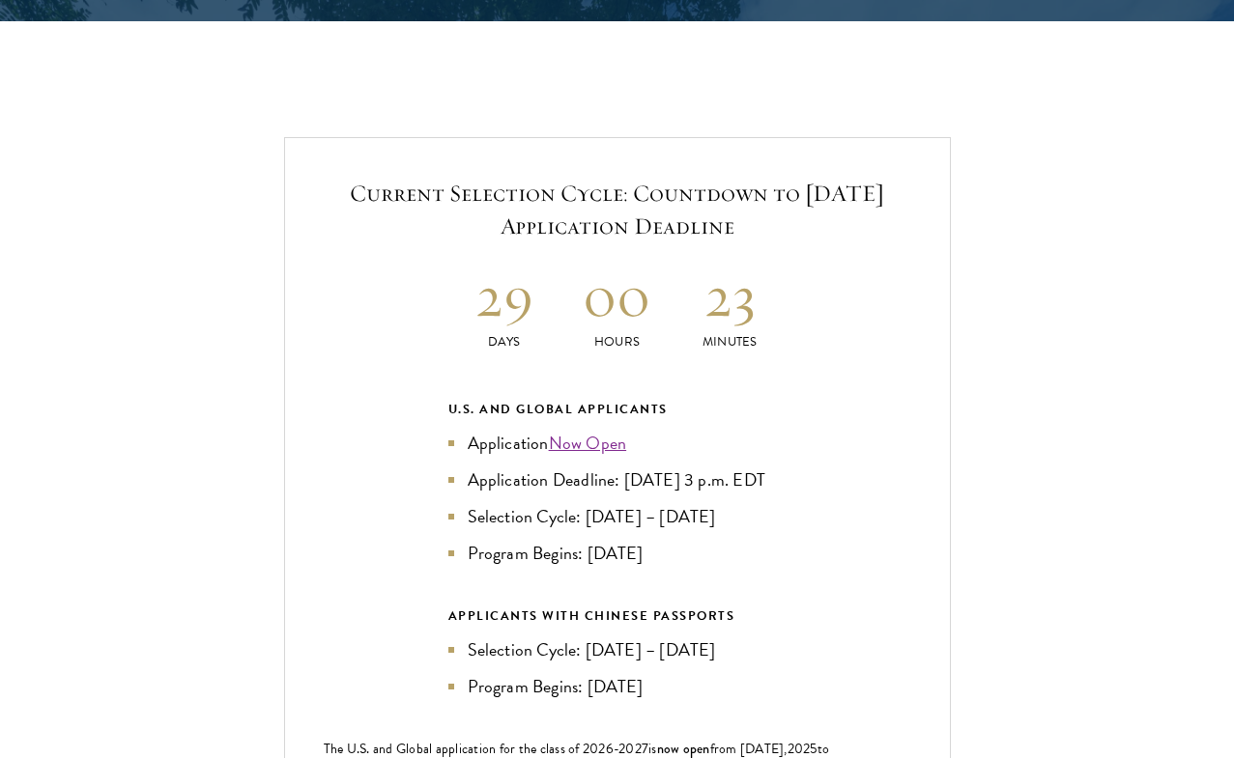
drag, startPoint x: 501, startPoint y: 335, endPoint x: 741, endPoint y: 499, distance: 289.9
click at [741, 499] on div "Current Selection Cycle: Countdown to [DATE] Application Deadline 29 Days 00 Ho…" at bounding box center [617, 522] width 667 height 771
click at [742, 540] on li "Program Begins: [DATE]" at bounding box center [617, 553] width 338 height 27
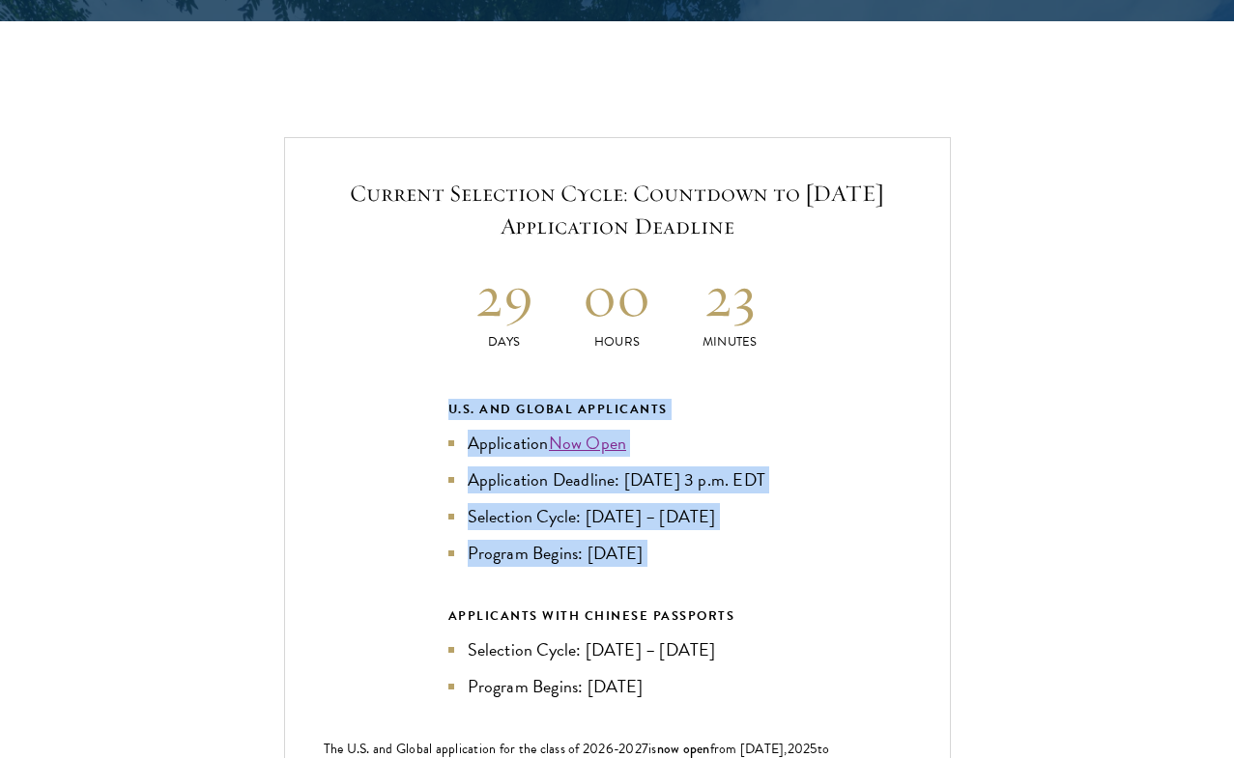
drag, startPoint x: 682, startPoint y: 511, endPoint x: 445, endPoint y: 302, distance: 315.6
click at [448, 399] on div "U.S. and Global Applicants Application Now Open Application Deadline: [DATE] 3 …" at bounding box center [617, 549] width 338 height 301
click at [445, 302] on div "Current Selection Cycle: Countdown to [DATE] Application Deadline 29 Days 00 Ho…" at bounding box center [617, 522] width 667 height 771
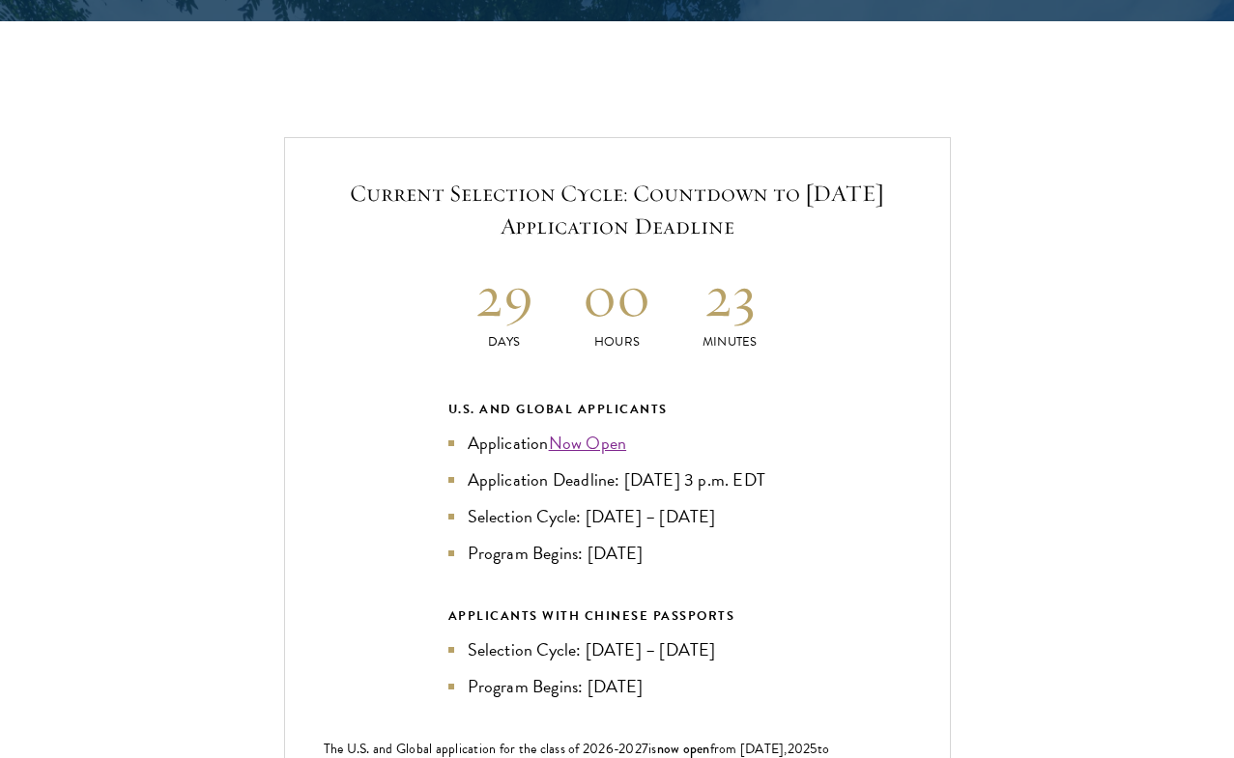
drag, startPoint x: 445, startPoint y: 307, endPoint x: 783, endPoint y: 486, distance: 381.6
click at [783, 486] on div "Current Selection Cycle: Countdown to [DATE] Application Deadline 29 Days 00 Ho…" at bounding box center [617, 522] width 667 height 771
click at [783, 540] on li "Program Begins: [DATE]" at bounding box center [617, 553] width 338 height 27
drag, startPoint x: 641, startPoint y: 441, endPoint x: 449, endPoint y: 288, distance: 244.7
click at [449, 288] on div "Current Selection Cycle: Countdown to [DATE] Application Deadline 29 Days 00 Ho…" at bounding box center [617, 522] width 667 height 771
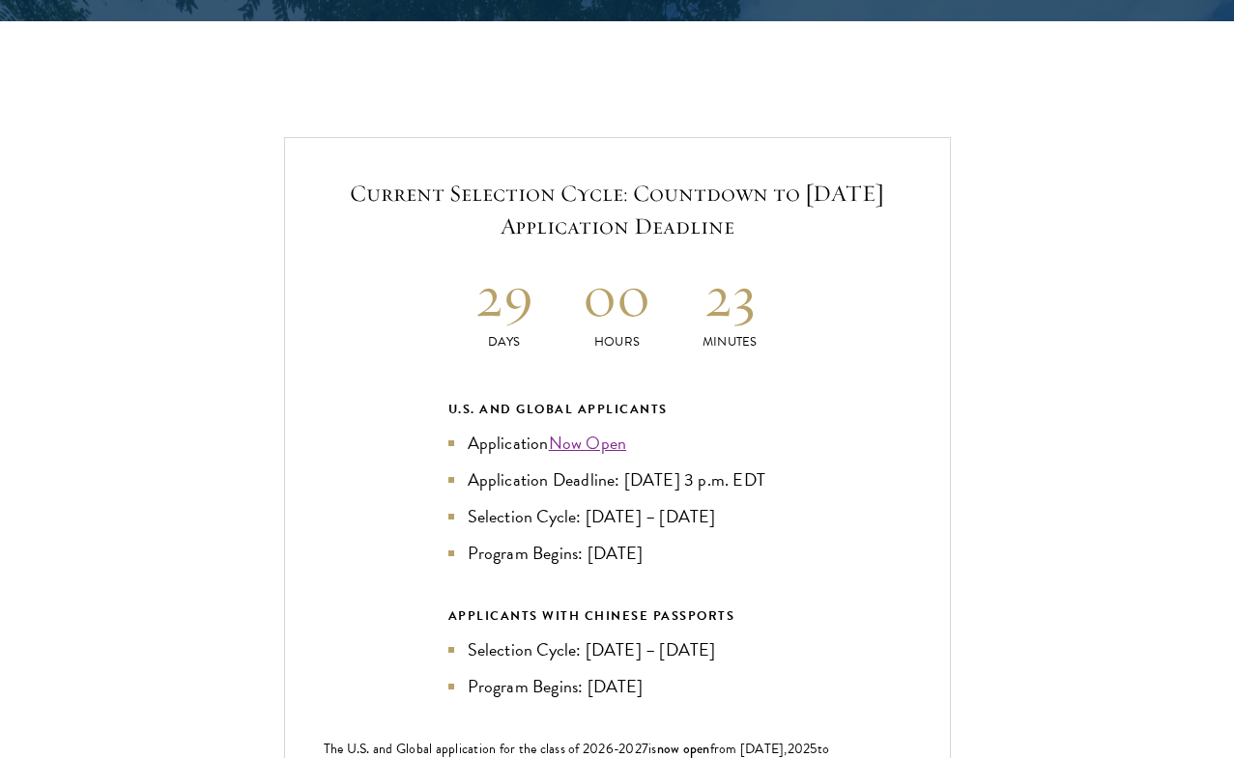
click at [438, 290] on div "Current Selection Cycle: Countdown to [DATE] Application Deadline 29 Days 00 Ho…" at bounding box center [617, 522] width 667 height 771
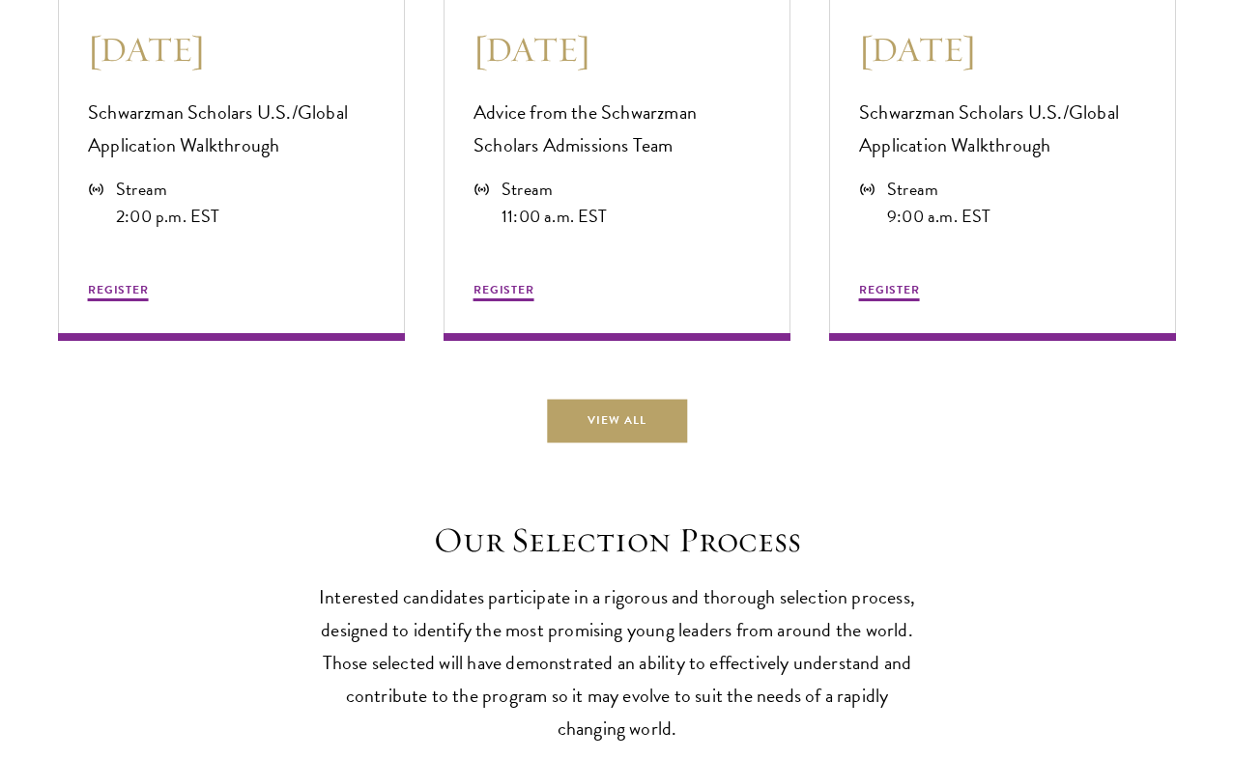
scroll to position [5256, 0]
